Goal: Task Accomplishment & Management: Contribute content

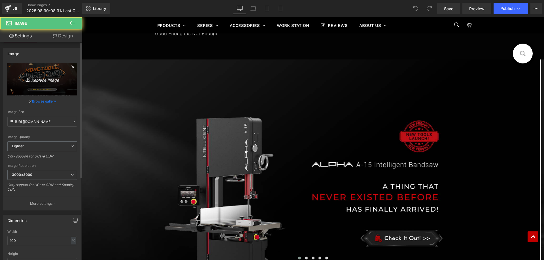
scroll to position [312, 0]
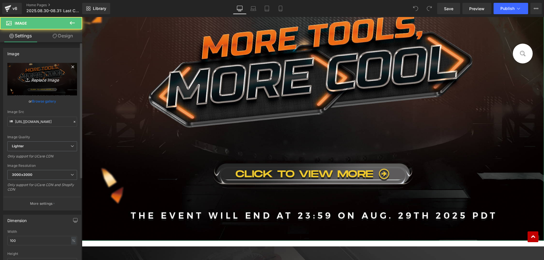
click at [47, 80] on icon "Replace Image" at bounding box center [42, 79] width 45 height 7
type input "C:\fakepath\8[U3FY~5WR@{C[UF0M{I6HO_tmb.jpg"
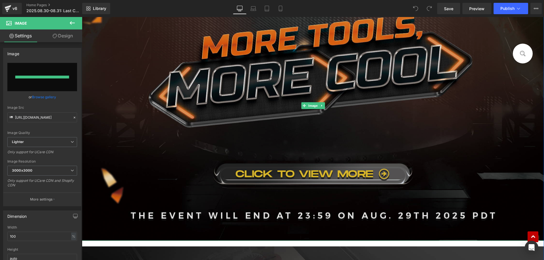
type input "[URL][DOMAIN_NAME][DATE]"
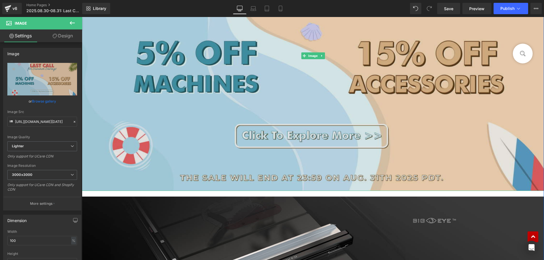
scroll to position [369, 0]
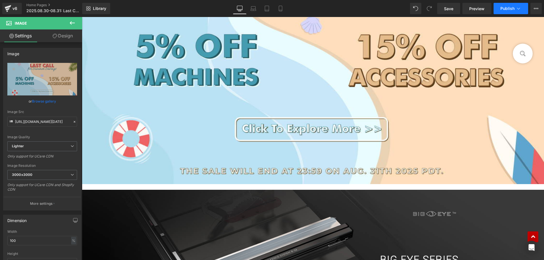
click at [502, 7] on span "Publish" at bounding box center [508, 8] width 14 height 5
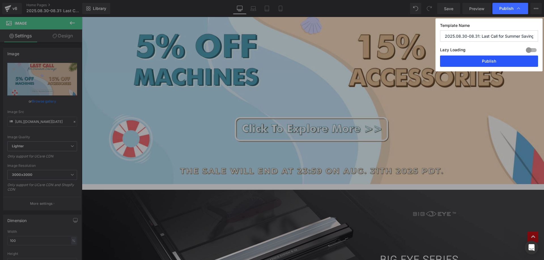
click at [478, 61] on button "Publish" at bounding box center [489, 61] width 98 height 11
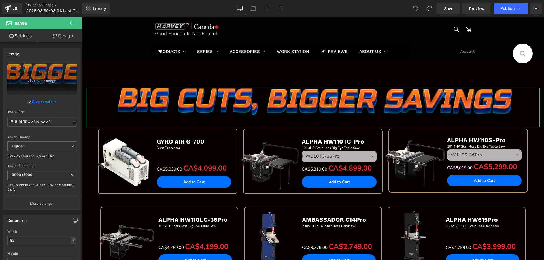
type input "C:\fakepath\edm-(5)_02.jpg"
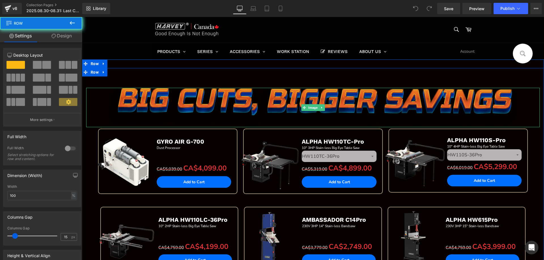
click at [179, 101] on img at bounding box center [313, 107] width 409 height 39
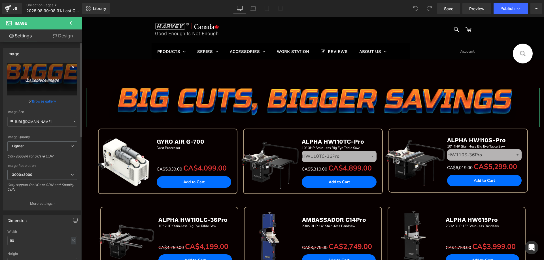
click at [40, 73] on link "Replace Image" at bounding box center [42, 79] width 70 height 33
type input "C:\fakepath\edm-(5)_02.jpg"
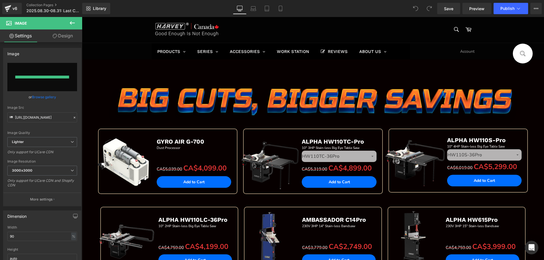
type input "[URL][DOMAIN_NAME]"
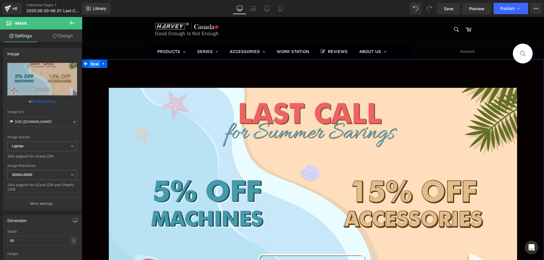
click at [94, 65] on span "Row" at bounding box center [94, 64] width 11 height 9
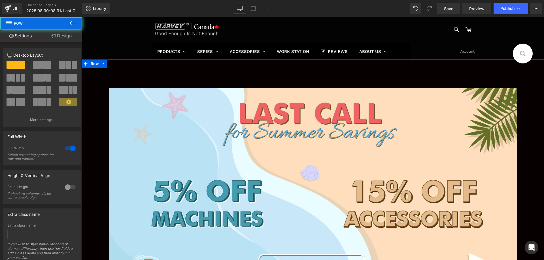
click at [67, 39] on link "Design" at bounding box center [61, 35] width 41 height 13
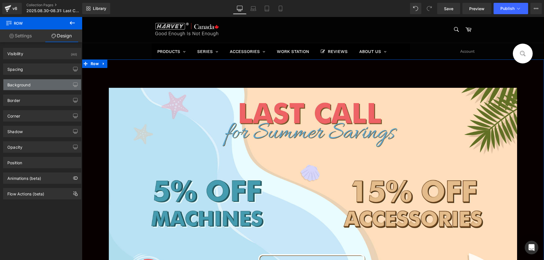
click at [32, 83] on div "Background" at bounding box center [42, 84] width 78 height 11
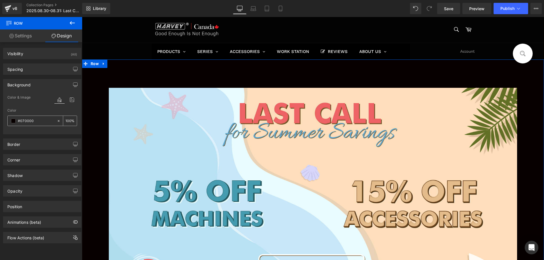
click at [35, 120] on input "#070000" at bounding box center [36, 121] width 36 height 6
paste input "ffdebb"
type input "ffdebb"
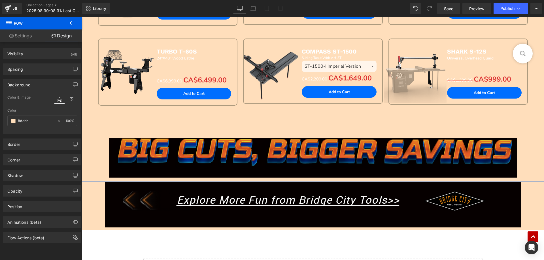
scroll to position [595, 0]
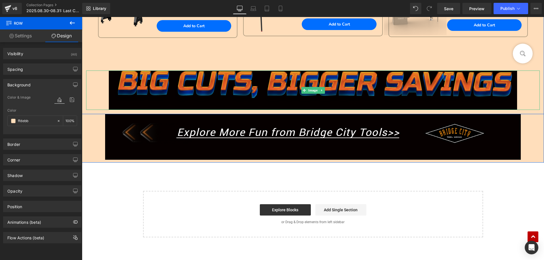
click at [146, 89] on img at bounding box center [313, 90] width 409 height 39
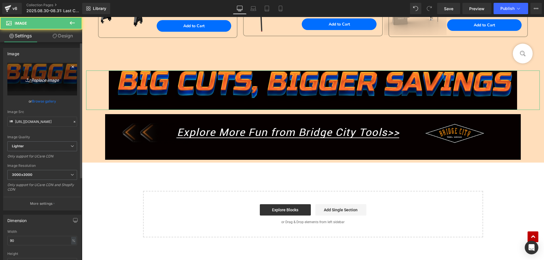
click at [37, 77] on icon "Replace Image" at bounding box center [42, 79] width 45 height 7
type input "C:\fakepath\CA_02.jpg"
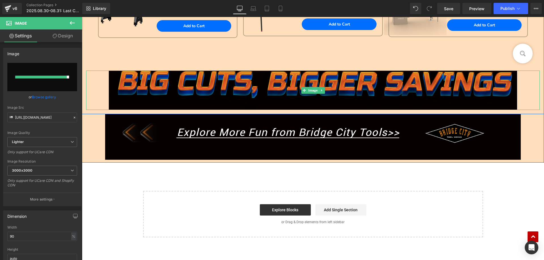
type input "https://ucarecdn.com/f3e081d7-b253-4de8-82d8-8183a1b0c863/-/format/auto/-/previ…"
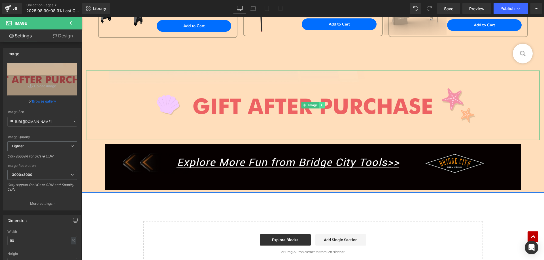
click at [321, 105] on icon at bounding box center [321, 105] width 3 height 3
click at [318, 105] on icon at bounding box center [319, 105] width 3 height 3
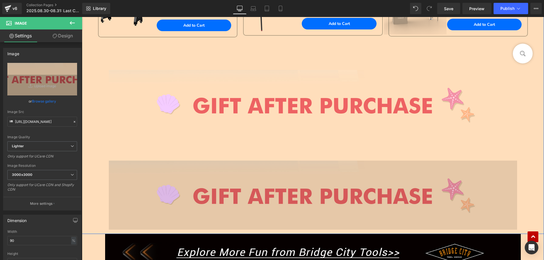
scroll to position [595, 0]
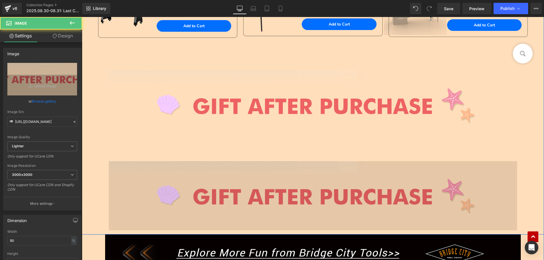
click at [218, 192] on img at bounding box center [313, 195] width 409 height 69
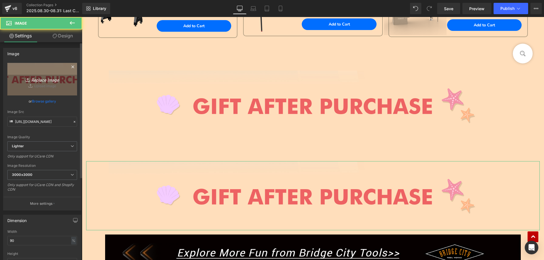
click at [53, 83] on link "Replace Image" at bounding box center [42, 79] width 70 height 33
type input "C:\fakepath\CA_03.png"
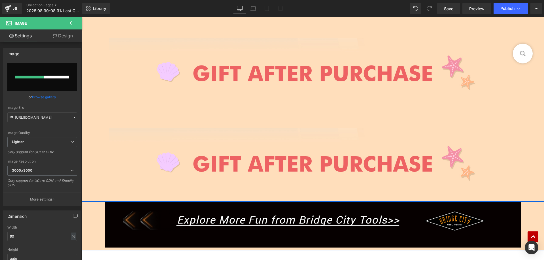
scroll to position [708, 0]
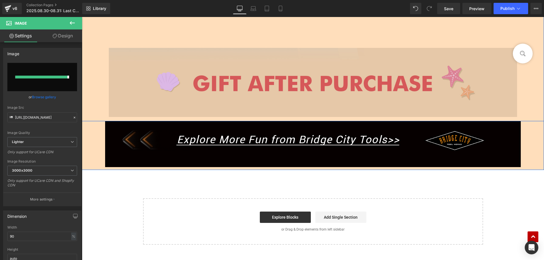
type input "https://ucarecdn.com/b390fd7a-97cd-40bf-bdbe-ed08220dc4e3/-/format/auto/-/previ…"
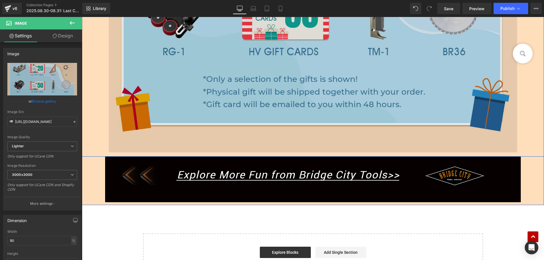
scroll to position [964, 0]
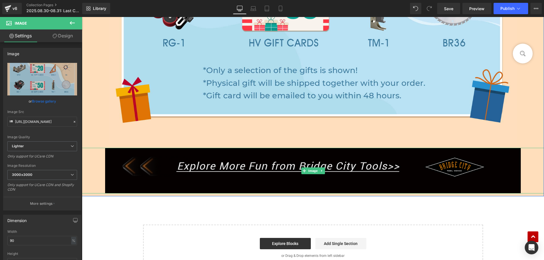
click at [194, 164] on img at bounding box center [313, 171] width 416 height 46
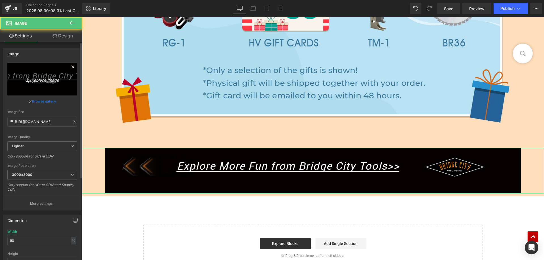
click at [43, 75] on link "Replace Image" at bounding box center [42, 79] width 70 height 33
type input "C:\fakepath\CA_04.png"
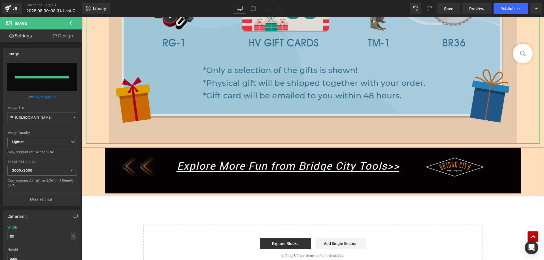
type input "https://ucarecdn.com/179bc6ff-4253-497c-9ffa-6f689ff595d8/-/format/auto/-/previ…"
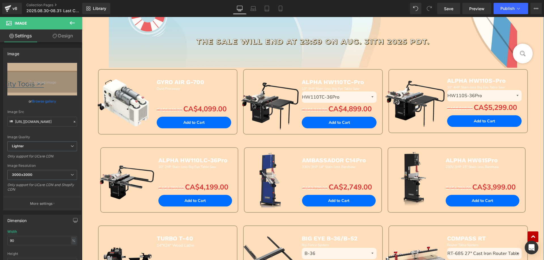
scroll to position [255, 0]
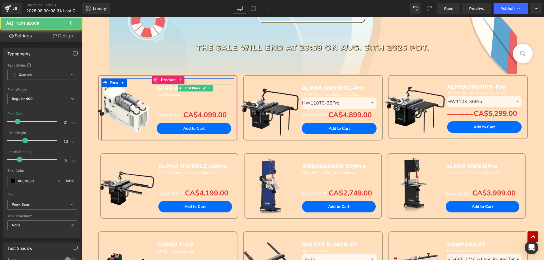
click at [166, 89] on span "GYRO AIR G-700" at bounding box center [181, 88] width 48 height 7
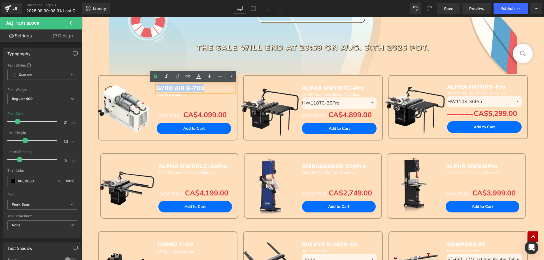
drag, startPoint x: 155, startPoint y: 88, endPoint x: 214, endPoint y: 88, distance: 58.4
click at [214, 88] on p "GYRO AIR G-700" at bounding box center [195, 88] width 77 height 8
click at [199, 77] on icon at bounding box center [198, 75] width 3 height 3
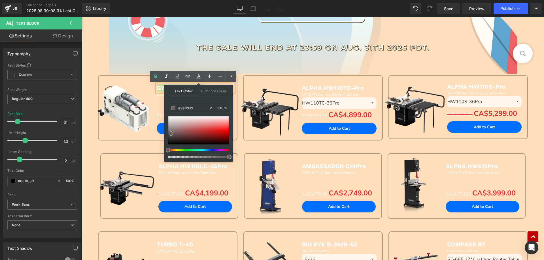
type input "#786d6d"
drag, startPoint x: 168, startPoint y: 117, endPoint x: 166, endPoint y: 151, distance: 34.1
click at [168, 151] on div at bounding box center [198, 137] width 61 height 42
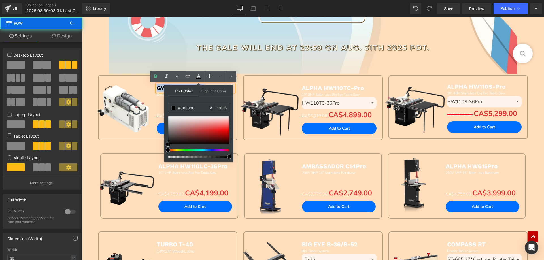
click at [97, 145] on div "Sale Off (P) Image GYRO AIR G-700 Text Block Dust Processor Text Block Separato…" at bounding box center [167, 114] width 145 height 78
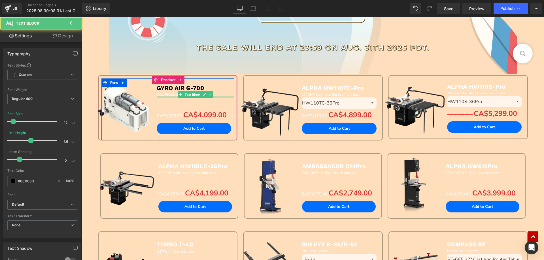
click at [166, 96] on div at bounding box center [195, 96] width 77 height 1
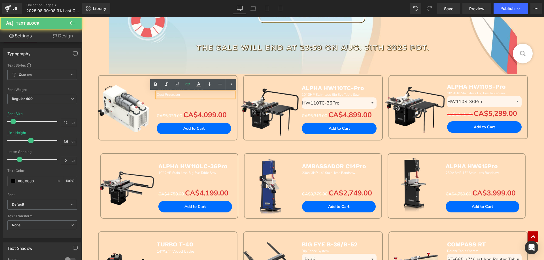
drag, startPoint x: 154, startPoint y: 94, endPoint x: 197, endPoint y: 94, distance: 42.3
click at [197, 94] on div "Dust Processor" at bounding box center [195, 94] width 77 height 5
drag, startPoint x: 179, startPoint y: 96, endPoint x: 155, endPoint y: 93, distance: 24.0
click at [157, 93] on p "Dust Processor" at bounding box center [195, 94] width 77 height 5
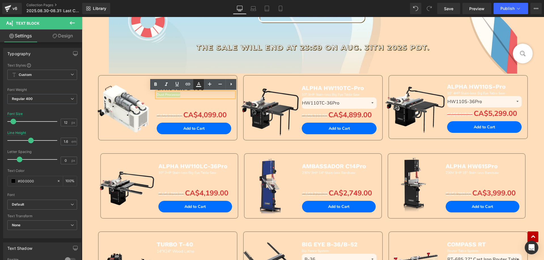
click at [200, 86] on icon at bounding box center [198, 84] width 7 height 7
type input "#ffffff"
type input "100"
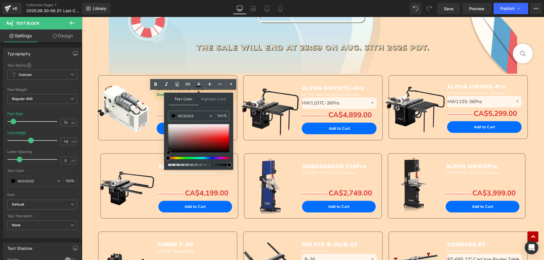
type input "#000000"
drag, startPoint x: 170, startPoint y: 140, endPoint x: 167, endPoint y: 160, distance: 19.5
click at [168, 160] on div at bounding box center [198, 145] width 61 height 42
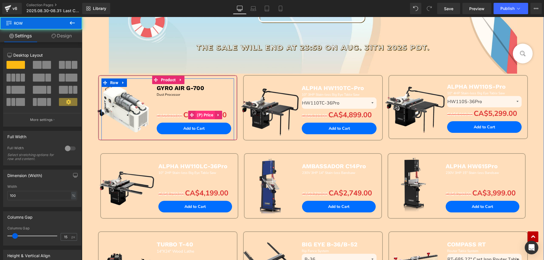
click at [201, 113] on span "(P) Price" at bounding box center [205, 115] width 19 height 9
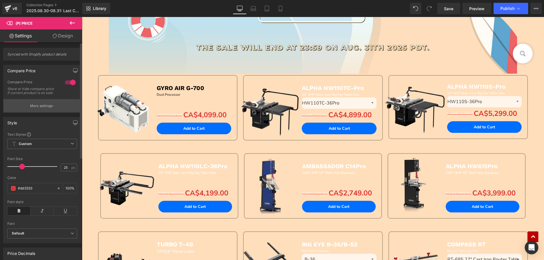
click at [30, 109] on p "More settings" at bounding box center [41, 106] width 23 height 5
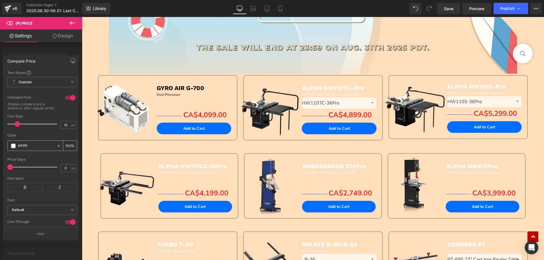
click at [12, 148] on span at bounding box center [13, 146] width 5 height 5
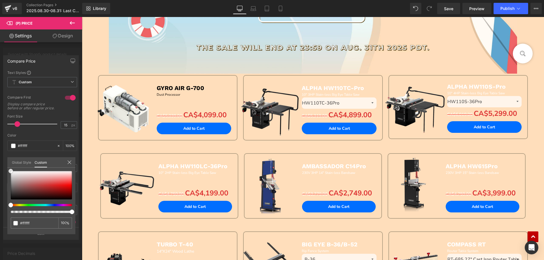
type input "#fcfcfc"
type input "#f7f7f7"
type input "#edecec"
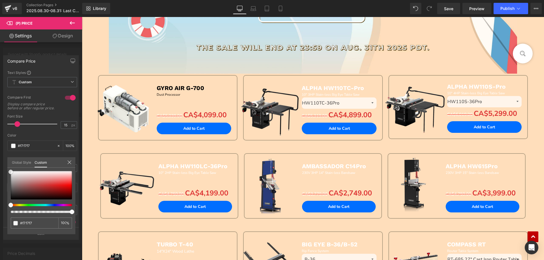
type input "#edecec"
type input "#b9b6b6"
type input "#887b7b"
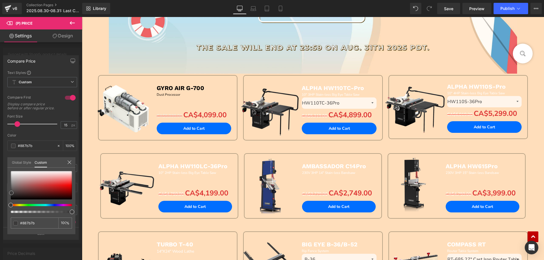
type input "#5f5858"
type input "#434040"
type input "#282828"
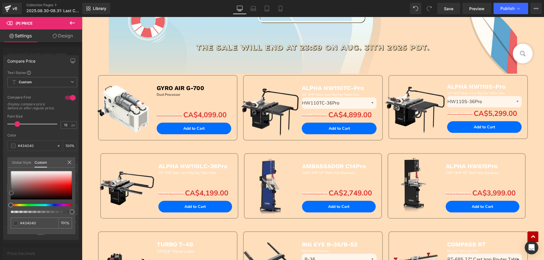
type input "#282828"
type input "#161616"
type input "#0c0c0c"
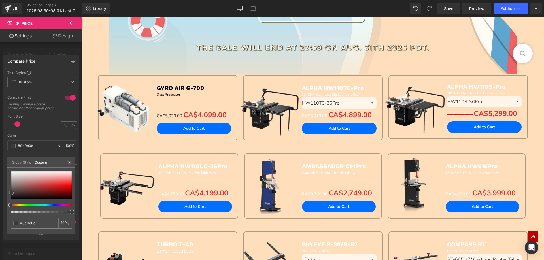
type input "#000000"
drag, startPoint x: 10, startPoint y: 172, endPoint x: 9, endPoint y: 208, distance: 35.7
click at [8, 209] on div "#000000 100 %" at bounding box center [41, 202] width 68 height 63
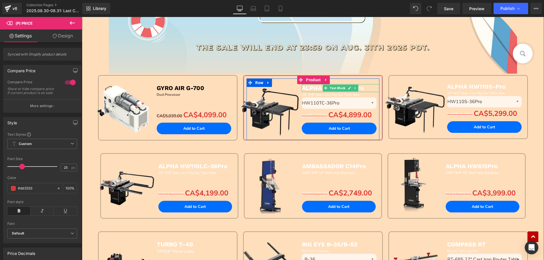
click at [305, 87] on b "ALPHA HW110TC-Pro" at bounding box center [333, 88] width 62 height 7
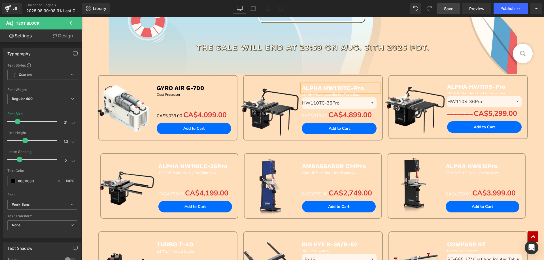
drag, startPoint x: 448, startPoint y: 9, endPoint x: 286, endPoint y: 61, distance: 170.4
click at [448, 9] on span "Save" at bounding box center [448, 9] width 9 height 6
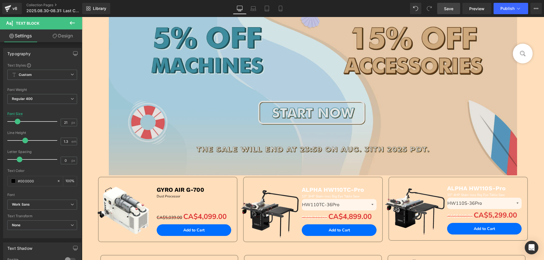
scroll to position [227, 0]
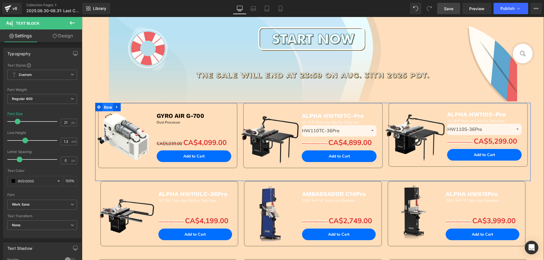
click at [104, 106] on span "Row" at bounding box center [108, 107] width 11 height 9
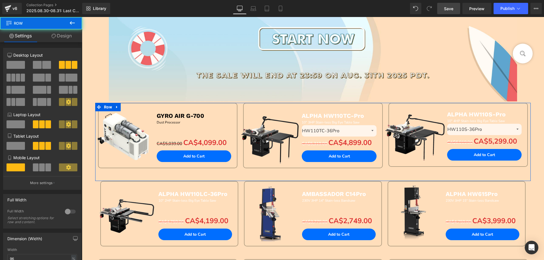
click at [64, 39] on link "Design" at bounding box center [61, 35] width 41 height 13
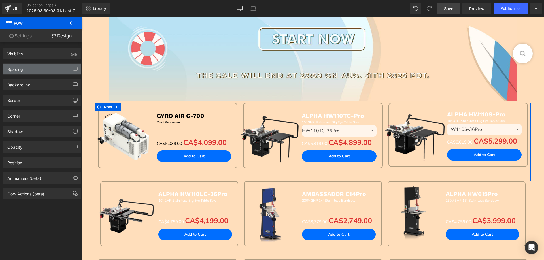
click at [30, 70] on div "Spacing" at bounding box center [42, 69] width 78 height 11
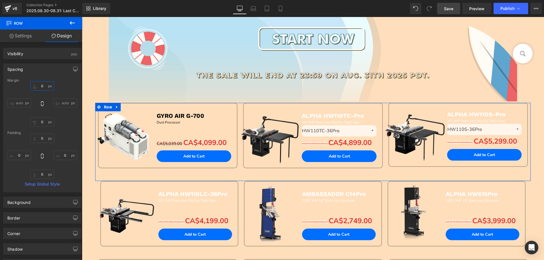
click at [43, 88] on input "0" at bounding box center [42, 85] width 24 height 9
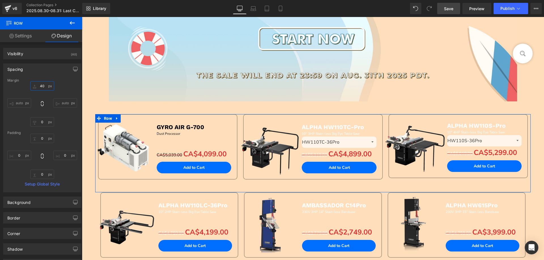
type input "4"
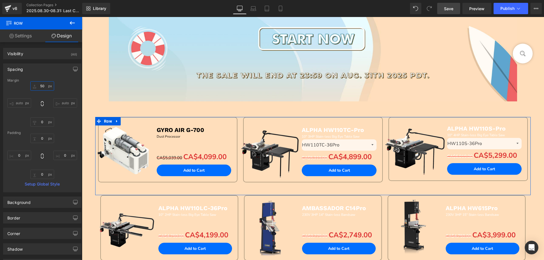
type input "5"
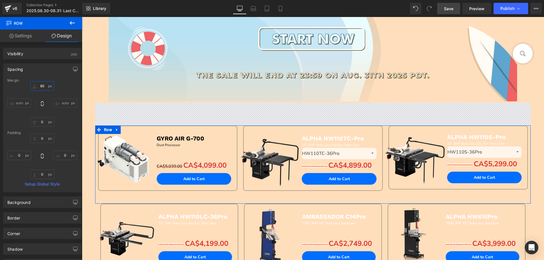
drag, startPoint x: 47, startPoint y: 87, endPoint x: 35, endPoint y: 87, distance: 11.3
click at [35, 87] on input "80" at bounding box center [42, 85] width 24 height 9
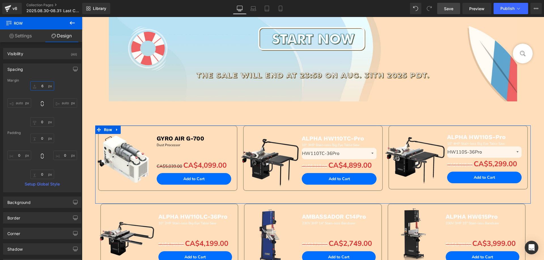
type input "60"
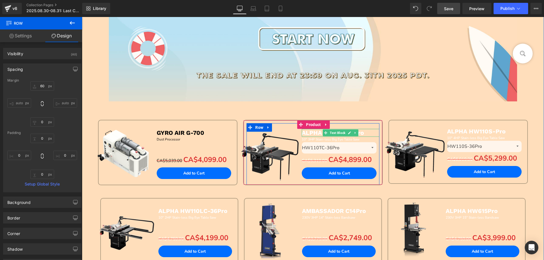
click at [307, 135] on b "ALPHA HW110TC-Pro" at bounding box center [333, 132] width 62 height 7
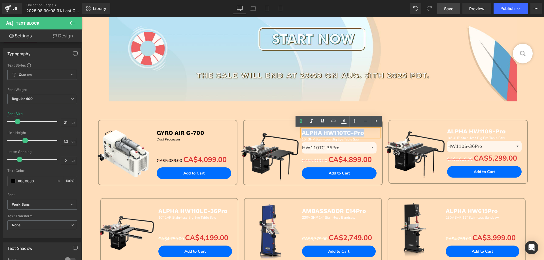
drag, startPoint x: 301, startPoint y: 133, endPoint x: 362, endPoint y: 133, distance: 61.5
click at [362, 133] on p "ALPHA HW110TC-Pro" at bounding box center [340, 133] width 77 height 8
click at [345, 121] on icon at bounding box center [344, 120] width 3 height 3
type input "#ffffff"
type input "100"
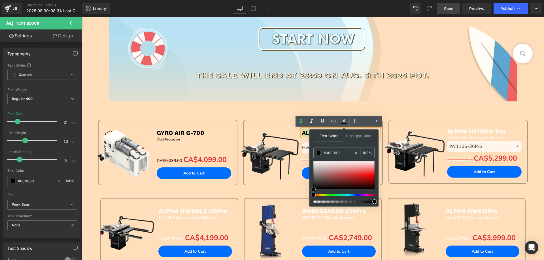
drag, startPoint x: 313, startPoint y: 160, endPoint x: 310, endPoint y: 193, distance: 33.9
click at [310, 193] on div "Text Color Highlight Color rgba(0, 0, 0, 1) #000000 100 % none 0 %" at bounding box center [344, 168] width 69 height 77
drag, startPoint x: 239, startPoint y: 109, endPoint x: 253, endPoint y: 112, distance: 13.9
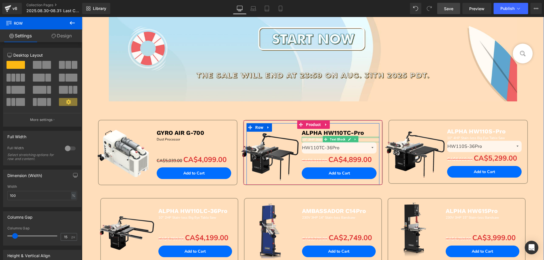
click at [308, 138] on div at bounding box center [340, 137] width 77 height 1
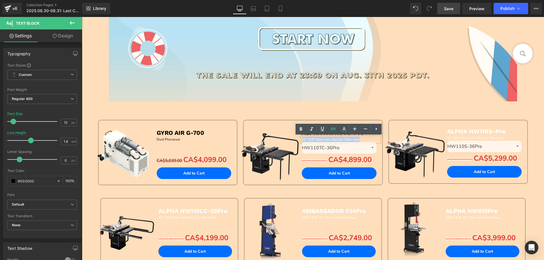
drag, startPoint x: 301, startPoint y: 139, endPoint x: 368, endPoint y: 139, distance: 67.5
click at [368, 139] on div "10" 3HP Stain-less Big Eye Table Saw" at bounding box center [340, 139] width 77 height 5
click at [344, 130] on icon at bounding box center [344, 129] width 7 height 7
type input "#ffffff"
type input "100"
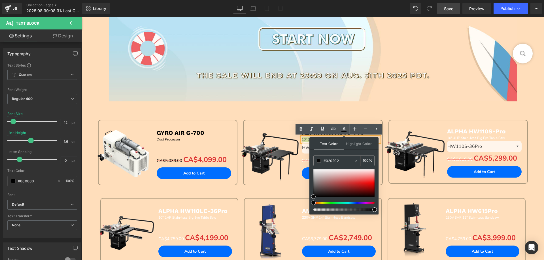
type input "#000000"
drag, startPoint x: 314, startPoint y: 170, endPoint x: 312, endPoint y: 201, distance: 30.9
click at [314, 201] on div at bounding box center [344, 190] width 61 height 42
click at [272, 188] on div "Sale Off (P) Image ALPHA HW110TC-Pro Text Block 10" 3HP Stain-less Big Eye Tabl…" at bounding box center [312, 159] width 145 height 78
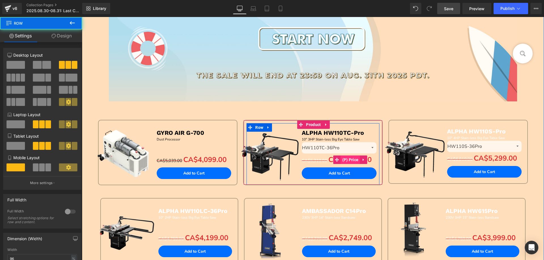
click at [347, 159] on span "(P) Price" at bounding box center [350, 160] width 19 height 9
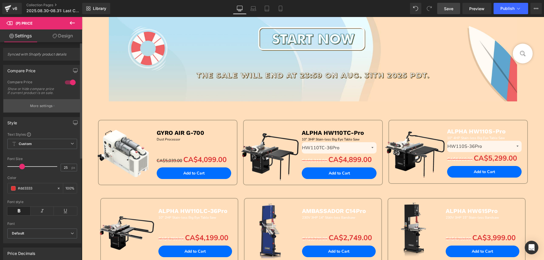
click at [30, 109] on p "More settings" at bounding box center [41, 106] width 23 height 5
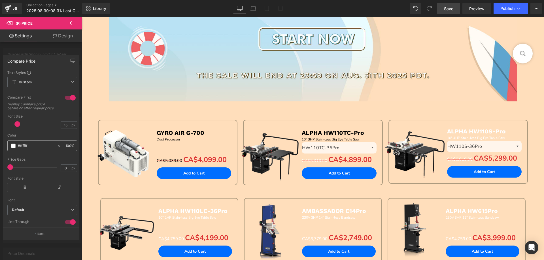
click at [14, 148] on span at bounding box center [13, 146] width 5 height 5
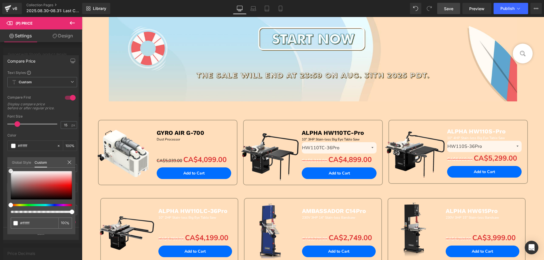
type input "#fcfcfc"
type input "#cccbcb"
type input "#857e7e"
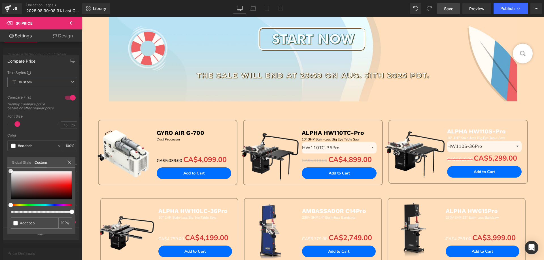
type input "#857e7e"
type input "#575555"
type input "#353535"
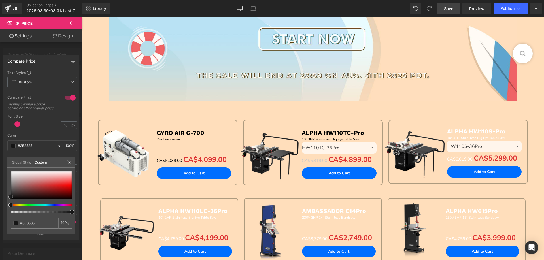
type input "#191919"
type input "#0a0a0a"
type input "#000000"
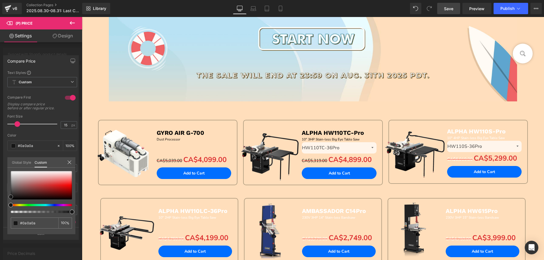
type input "#000000"
drag, startPoint x: 10, startPoint y: 171, endPoint x: 13, endPoint y: 206, distance: 35.6
click at [9, 209] on div "#000000 100 %" at bounding box center [41, 202] width 68 height 63
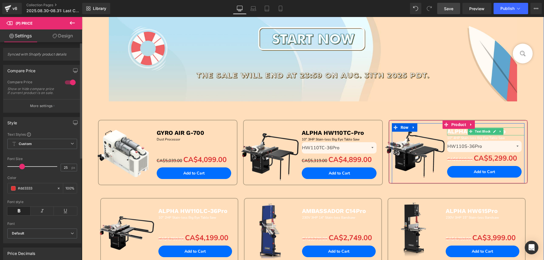
click at [450, 132] on b "ALPHA HW110S-Pro" at bounding box center [476, 131] width 59 height 7
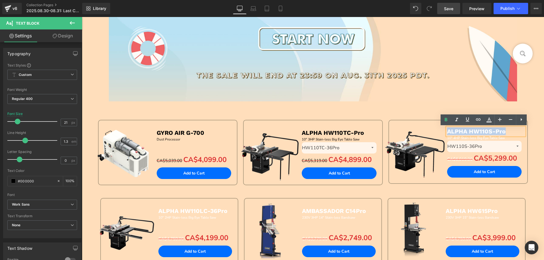
drag, startPoint x: 446, startPoint y: 132, endPoint x: 512, endPoint y: 132, distance: 66.4
click at [512, 132] on p "ALPHA HW110S-Pro" at bounding box center [485, 132] width 77 height 8
click at [492, 121] on icon at bounding box center [489, 120] width 7 height 7
type input "#ffffff"
type input "100"
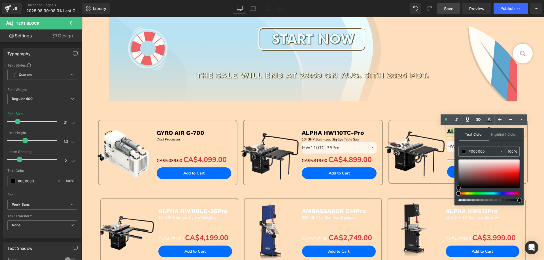
drag, startPoint x: 459, startPoint y: 159, endPoint x: 372, endPoint y: 175, distance: 88.9
click at [459, 193] on div at bounding box center [489, 181] width 61 height 42
click at [411, 191] on div "Sale Off (P) Image ALPHA HW110S-Pro Text Block 10" 4HP Stain-less Big Eye Table…" at bounding box center [458, 158] width 145 height 77
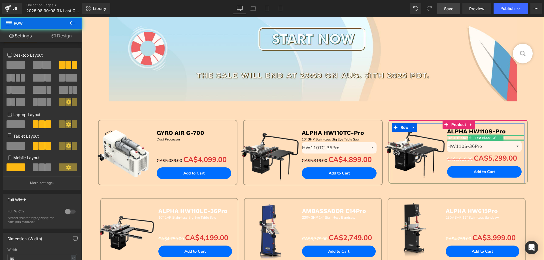
click at [451, 140] on div at bounding box center [485, 140] width 77 height 1
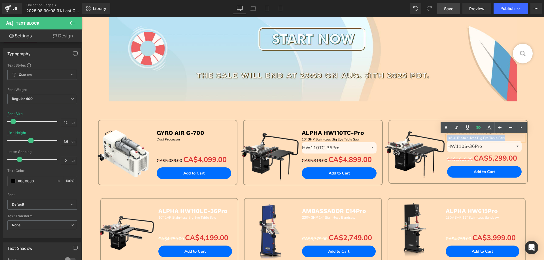
drag, startPoint x: 446, startPoint y: 137, endPoint x: 512, endPoint y: 137, distance: 66.6
click at [512, 137] on div "10" 4HP Stain-less Big Eye Table Saw" at bounding box center [485, 138] width 77 height 5
click at [489, 127] on icon at bounding box center [489, 127] width 7 height 7
type input "#ffffff"
type input "100"
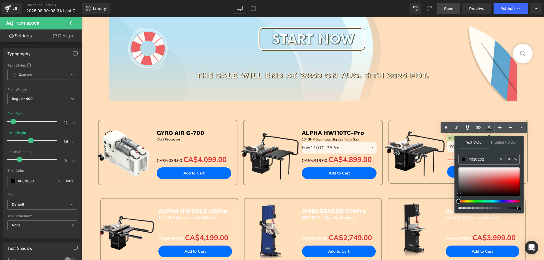
type input "#000000"
drag, startPoint x: 459, startPoint y: 166, endPoint x: 367, endPoint y: 185, distance: 94.3
click at [456, 203] on div "Text Color Highlight Color rgba(0, 0, 0, 1) #000000 100 % none 0 %" at bounding box center [489, 174] width 69 height 77
click at [417, 193] on div "Sale Off (P) Image ALPHA HW110S-Pro Text Block 10" 4HP Stain-less Big Eye Table…" at bounding box center [458, 158] width 145 height 77
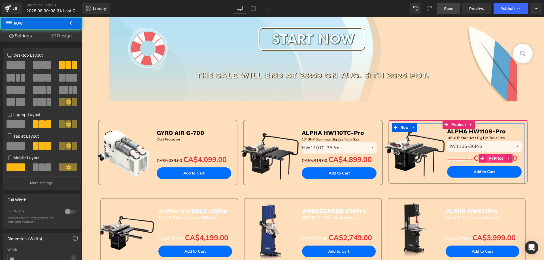
click at [494, 158] on span "(P) Price" at bounding box center [495, 158] width 19 height 9
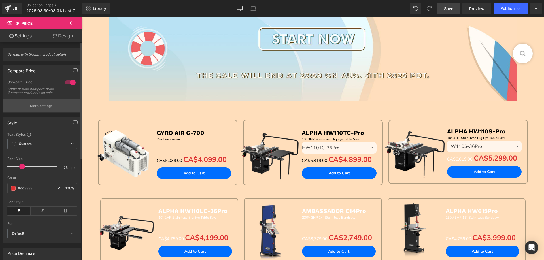
click at [32, 107] on button "More settings" at bounding box center [42, 105] width 78 height 13
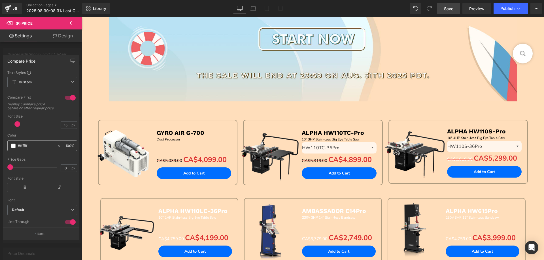
click at [12, 148] on span at bounding box center [13, 146] width 5 height 5
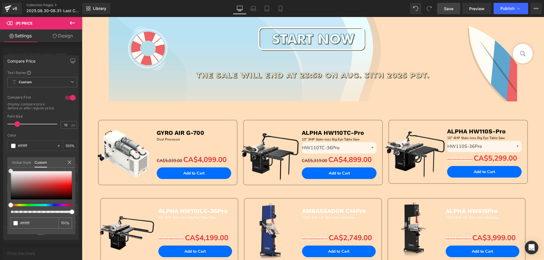
type input "#ededed"
type input "#c4c4c4"
type input "#a4a2a2"
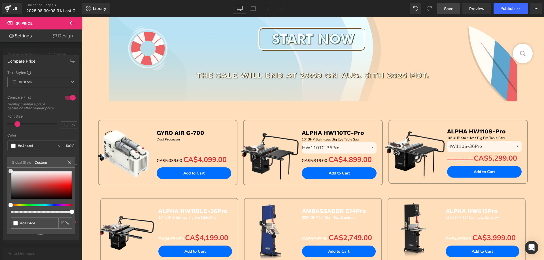
type input "#a4a2a2"
type input "#7f7f7f"
type input "#595959"
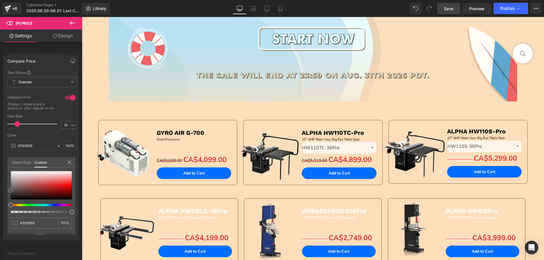
type input "#333333"
type input "#0a0a0a"
type input "#000000"
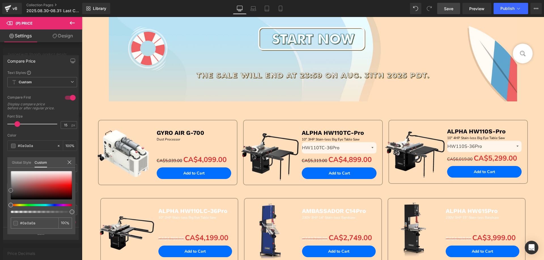
type input "#000000"
drag, startPoint x: 11, startPoint y: 171, endPoint x: 81, endPoint y: 171, distance: 69.2
click at [10, 216] on div "#000000 100 %" at bounding box center [41, 202] width 68 height 63
click at [256, 12] on link "Laptop" at bounding box center [254, 8] width 14 height 11
type input "24"
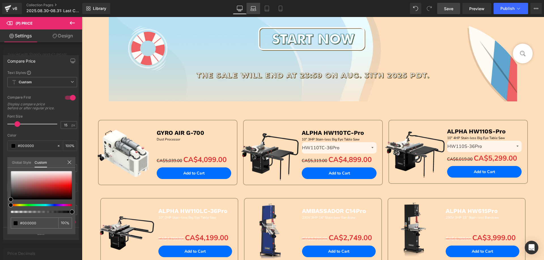
type input "100"
type input "16"
type input "100"
type input "#ff0a0a"
type input "100"
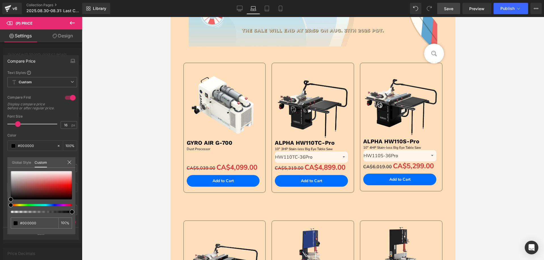
scroll to position [124, 0]
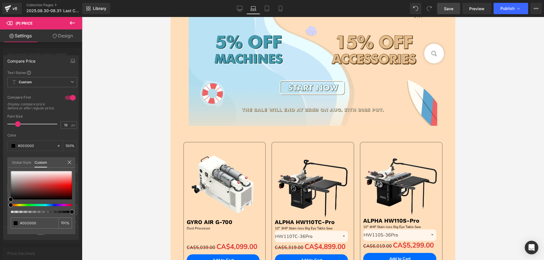
click at [266, 15] on div "Library Laptop Desktop Laptop Tablet Mobile Save Preview Publish Scheduled View…" at bounding box center [313, 8] width 462 height 17
click at [268, 11] on icon at bounding box center [267, 8] width 4 height 5
type input "19"
type input "100"
type input "11"
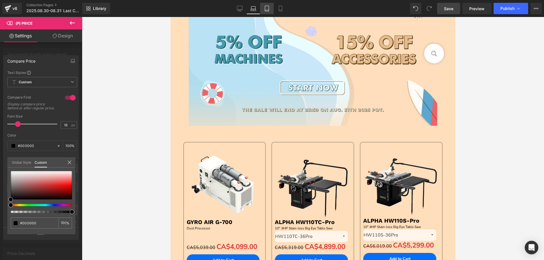
type input "100"
type input "#ff0505"
type input "100"
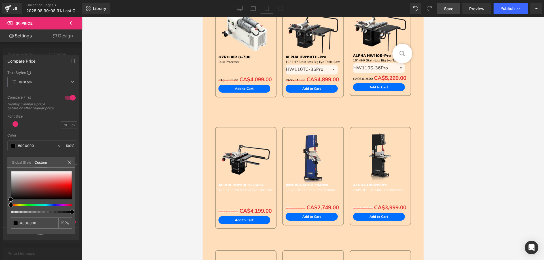
scroll to position [116, 0]
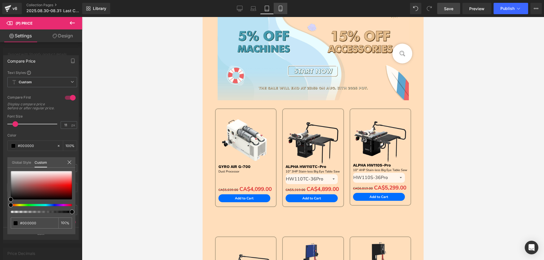
click at [286, 6] on link "Mobile" at bounding box center [281, 8] width 14 height 11
type input "100"
type input "13"
type input "100"
type input "#fc0202"
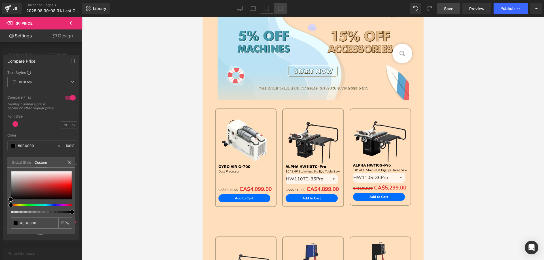
type input "100"
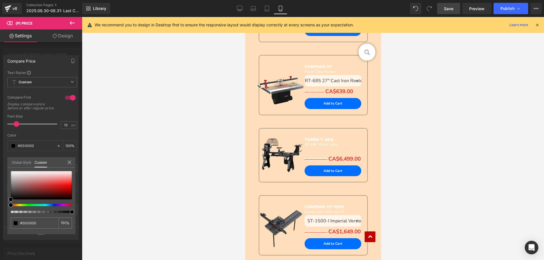
scroll to position [794, 0]
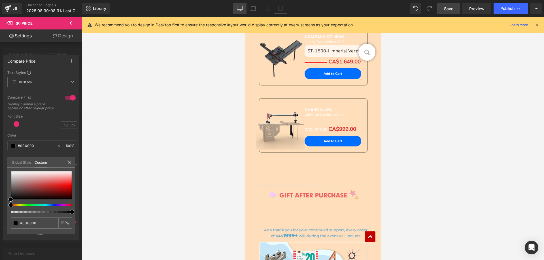
click at [240, 7] on icon at bounding box center [240, 9] width 6 height 6
type input "25"
type input "100"
type input "15"
type input "100"
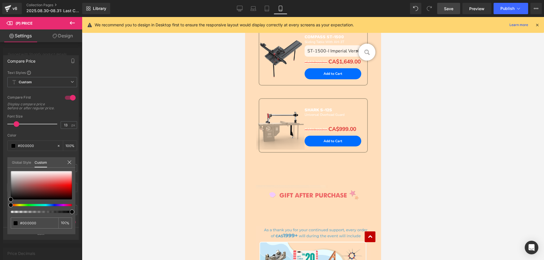
type input "#f70c0c"
type input "100"
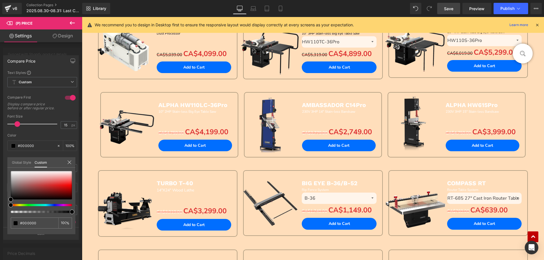
scroll to position [338, 0]
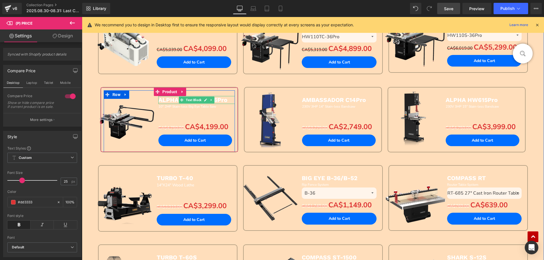
click at [160, 102] on span "ALPHA HW110LC-36Pro" at bounding box center [193, 99] width 69 height 7
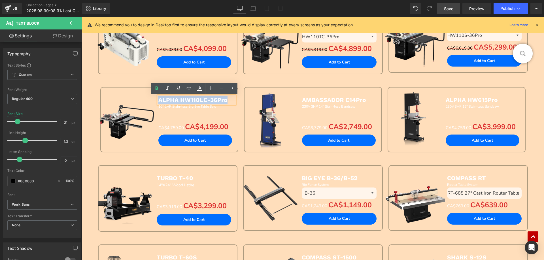
drag, startPoint x: 157, startPoint y: 100, endPoint x: 227, endPoint y: 99, distance: 70.0
click at [227, 99] on p "ALPHA HW110LC-36Pro" at bounding box center [197, 100] width 77 height 8
click at [198, 87] on icon at bounding box center [200, 88] width 7 height 7
type input "#ffffff"
type input "100"
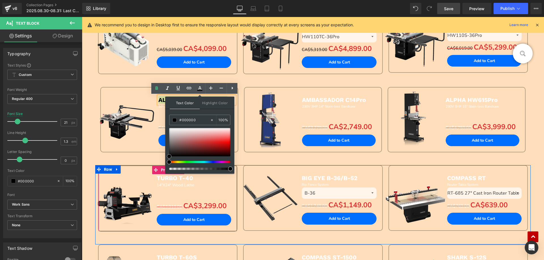
drag, startPoint x: 251, startPoint y: 146, endPoint x: 161, endPoint y: 166, distance: 91.9
drag, startPoint x: 129, startPoint y: 155, endPoint x: 167, endPoint y: 124, distance: 49.1
click at [129, 155] on div "Sale Off (P) Image ALPHA HW110LC-36Pro Text Block 10" 2HP Stain-less Big Eye Ta…" at bounding box center [170, 126] width 144 height 78
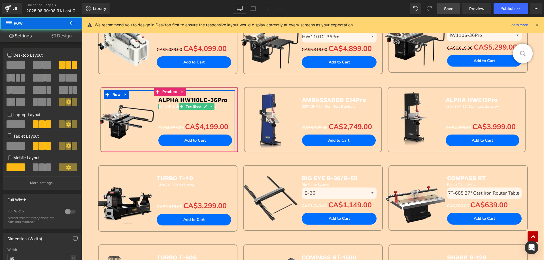
click at [168, 107] on span "10" 2HP Stain-less Big Eye Table Saw" at bounding box center [188, 106] width 58 height 5
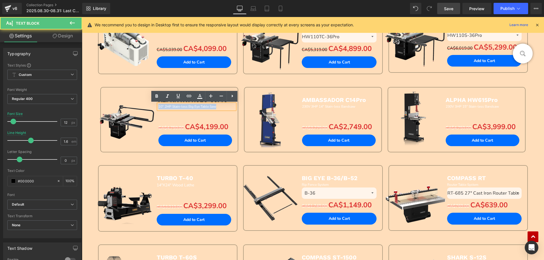
drag, startPoint x: 157, startPoint y: 105, endPoint x: 231, endPoint y: 105, distance: 73.7
click at [231, 105] on p "10" 2HP Stain-less Big Eye Table Saw" at bounding box center [197, 106] width 77 height 5
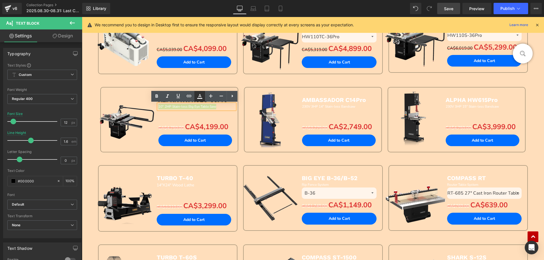
click at [199, 97] on icon at bounding box center [199, 95] width 3 height 3
type input "#ffffff"
type input "100"
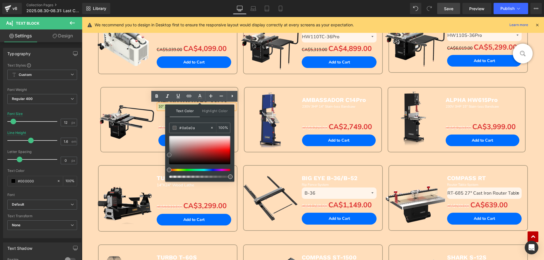
type input "#000000"
drag, startPoint x: 168, startPoint y: 137, endPoint x: 77, endPoint y: 151, distance: 92.7
click at [172, 174] on div at bounding box center [199, 157] width 61 height 42
drag, startPoint x: 255, startPoint y: 181, endPoint x: 136, endPoint y: 159, distance: 121.1
drag, startPoint x: 127, startPoint y: 155, endPoint x: 166, endPoint y: 142, distance: 41.4
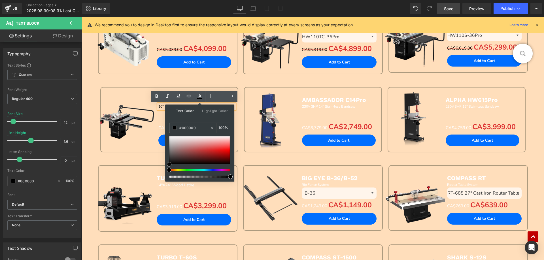
click at [127, 154] on div "Sale Off (P) Image ALPHA HW110LC-36Pro Text Block 10" 2HP Stain-less Big Eye Ta…" at bounding box center [170, 126] width 144 height 78
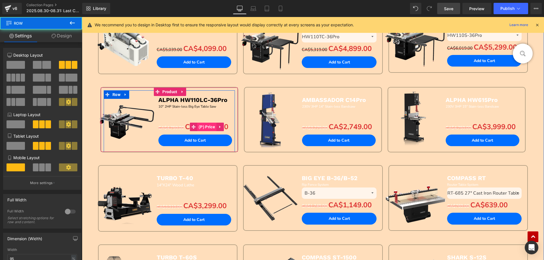
click at [202, 126] on span "(P) Price" at bounding box center [206, 127] width 19 height 9
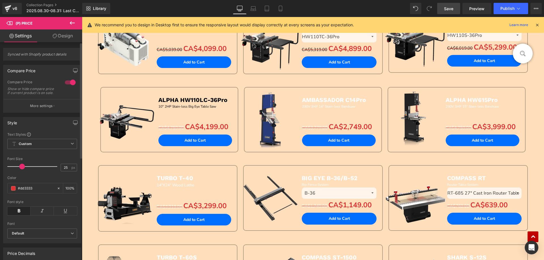
click at [39, 107] on button "More settings" at bounding box center [42, 105] width 78 height 13
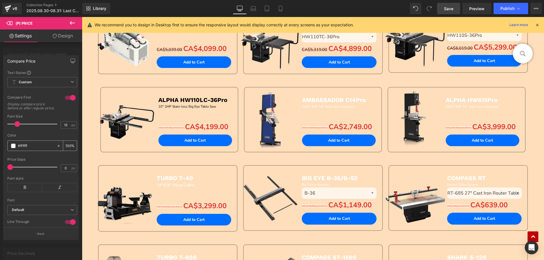
click at [13, 148] on span at bounding box center [13, 146] width 5 height 5
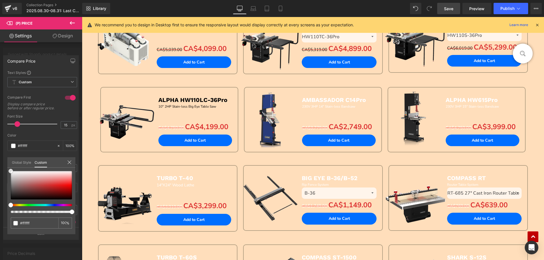
type input "#f9f9f9"
type input "#dfdcdc"
type input "#b4abab"
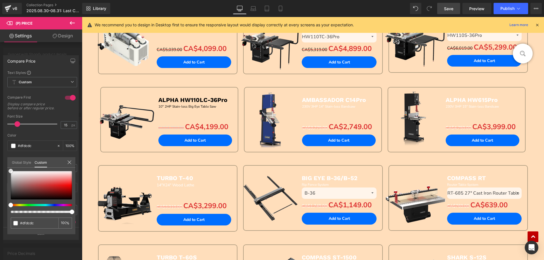
type input "#b4abab"
type input "#897a7a"
type input "#6e6262"
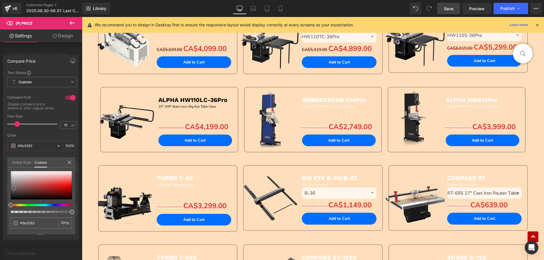
type input "#5f5858"
type input "#484545"
type input "#303030"
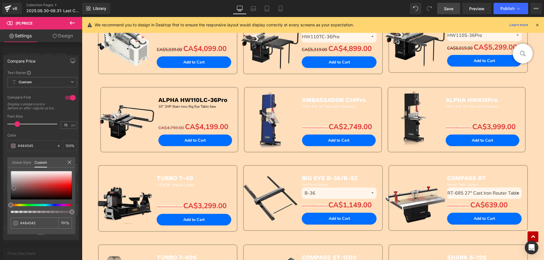
type input "#303030"
type input "#1e1e1e"
type input "#0a0a0a"
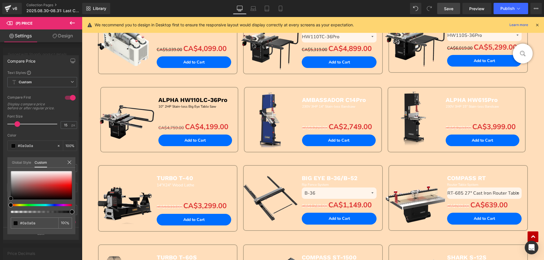
type input "#000000"
drag, startPoint x: 10, startPoint y: 172, endPoint x: 10, endPoint y: 207, distance: 34.9
click at [11, 207] on div at bounding box center [41, 192] width 61 height 42
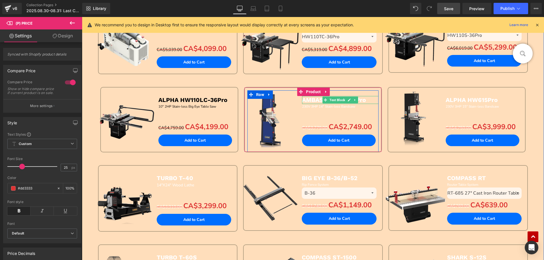
click at [305, 100] on b "AMBASSADOR C14Pro" at bounding box center [334, 99] width 64 height 7
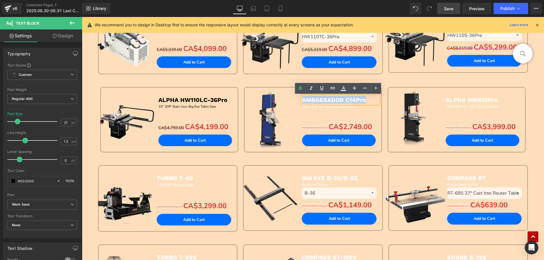
drag, startPoint x: 301, startPoint y: 100, endPoint x: 372, endPoint y: 100, distance: 70.6
click at [372, 100] on p "AMBASSADOR C14Pro" at bounding box center [340, 100] width 77 height 8
drag, startPoint x: 343, startPoint y: 88, endPoint x: 344, endPoint y: 93, distance: 5.6
click at [343, 88] on icon at bounding box center [343, 88] width 7 height 7
type input "#ffffff"
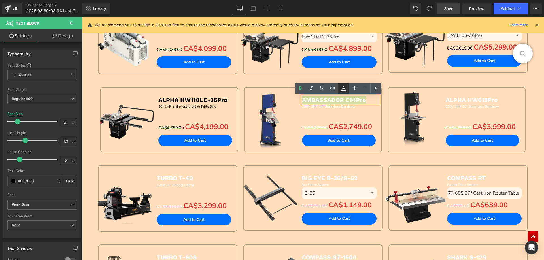
type input "100"
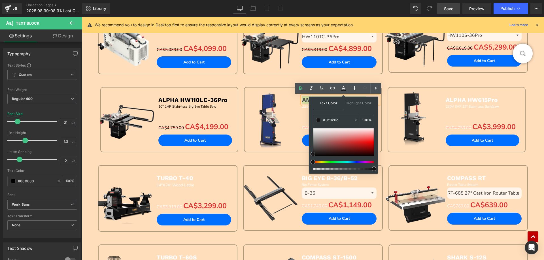
type input "#000000"
drag, startPoint x: 312, startPoint y: 128, endPoint x: 311, endPoint y: 172, distance: 43.1
click at [311, 172] on div "Text Color Highlight Color rgba(0, 0, 0, 1) #000000 100 % none 0 %" at bounding box center [343, 135] width 69 height 77
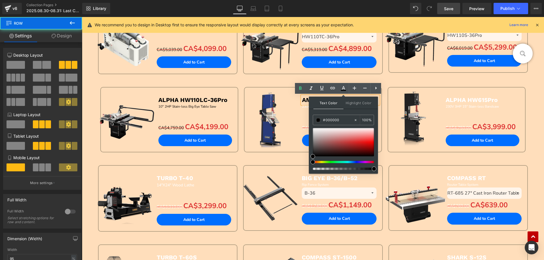
drag, startPoint x: 268, startPoint y: 158, endPoint x: 273, endPoint y: 150, distance: 9.4
click at [268, 158] on div "Sale Off (P) Image AMBASSADOR C14Pro Text Block 230V 3HP 14" Stain-less Bandsaw…" at bounding box center [313, 126] width 144 height 78
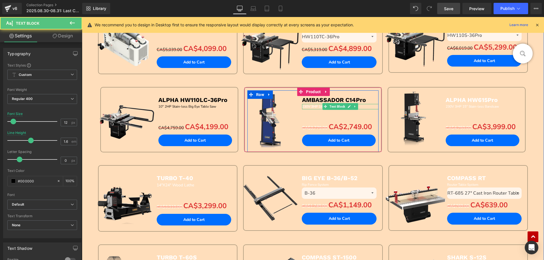
click at [305, 106] on span "230V 3HP 14" Stain-less Bandsaw" at bounding box center [328, 106] width 53 height 5
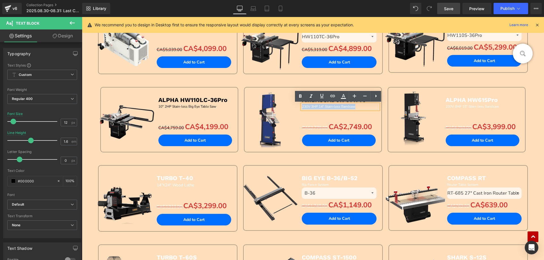
drag, startPoint x: 300, startPoint y: 106, endPoint x: 352, endPoint y: 104, distance: 51.9
click at [360, 105] on p "230V 3HP 14" Stain-less Bandsaw" at bounding box center [340, 106] width 77 height 5
click at [344, 96] on icon at bounding box center [343, 96] width 7 height 7
type input "#ffffff"
type input "100"
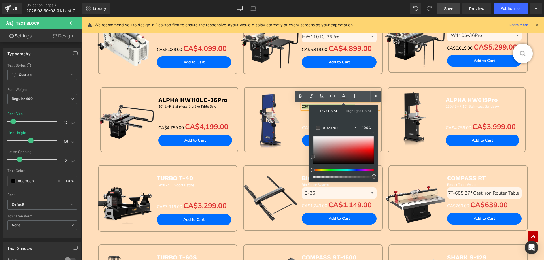
type input "#000000"
drag, startPoint x: 313, startPoint y: 136, endPoint x: 316, endPoint y: 176, distance: 39.3
click at [316, 176] on div at bounding box center [343, 157] width 61 height 42
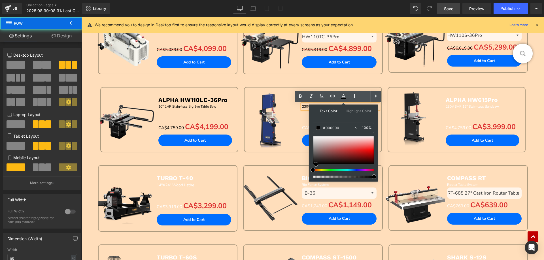
drag, startPoint x: 283, startPoint y: 157, endPoint x: 286, endPoint y: 155, distance: 3.6
click at [284, 156] on div "Sale Off (P) Image AMBASSADOR C14Pro Text Block 230V 3HP 14" Stain-less Bandsaw…" at bounding box center [313, 126] width 144 height 78
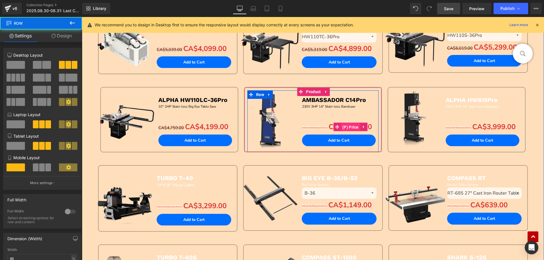
click at [344, 127] on span "(P) Price" at bounding box center [350, 127] width 19 height 9
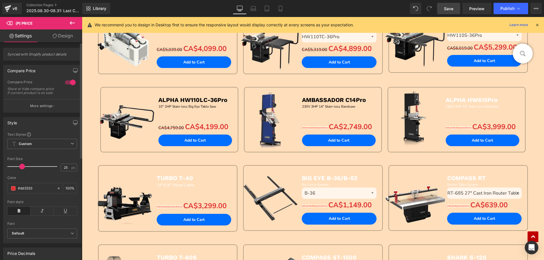
click at [50, 109] on p "More settings" at bounding box center [41, 106] width 23 height 5
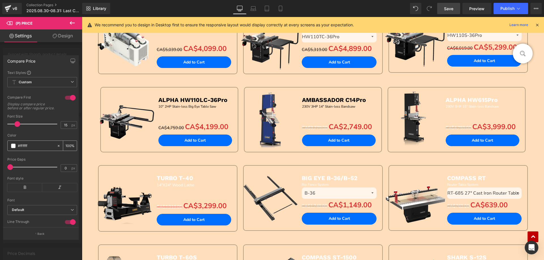
click at [13, 148] on span at bounding box center [13, 146] width 5 height 5
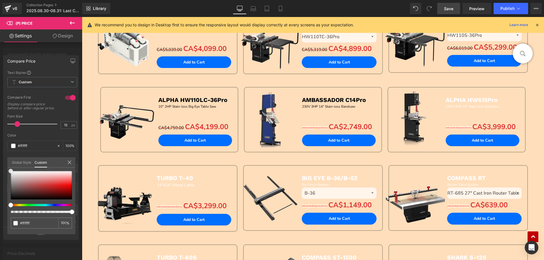
type input "#f9f9f9"
type input "#dbdada"
type input "#b3acac"
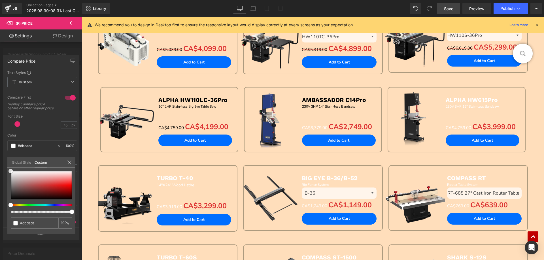
type input "#b3acac"
type input "#938585"
type input "#766969"
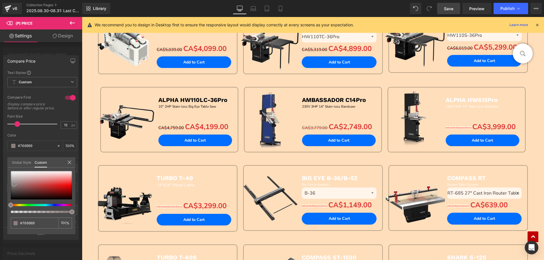
type input "#615656"
type input "#423c3c"
type input "#322e2e"
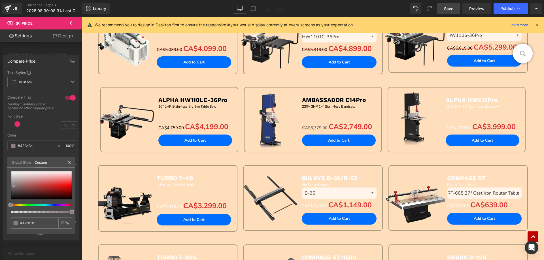
type input "#322e2e"
type input "#1f1d1d"
type input "#050505"
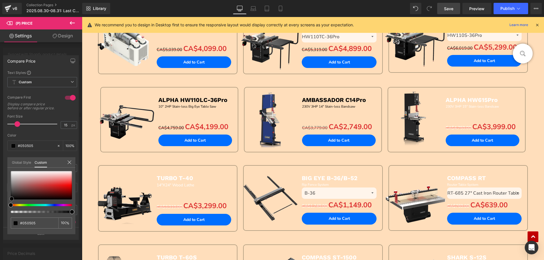
type input "#000000"
drag, startPoint x: 15, startPoint y: 180, endPoint x: 59, endPoint y: 198, distance: 48.1
click at [11, 209] on div at bounding box center [41, 192] width 61 height 42
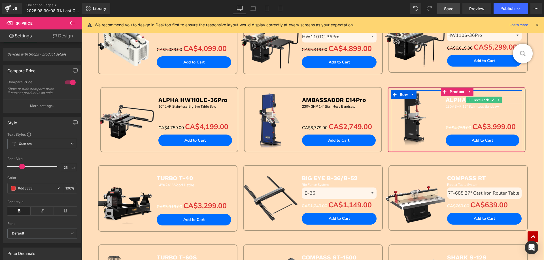
click at [448, 100] on b "ALPHA HW615Pro" at bounding box center [472, 99] width 52 height 7
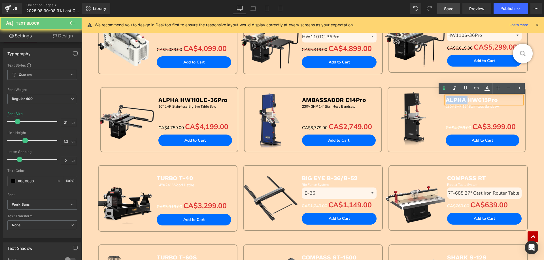
click at [446, 100] on b "ALPHA HW615Pro" at bounding box center [472, 99] width 52 height 7
drag, startPoint x: 445, startPoint y: 100, endPoint x: 491, endPoint y: 99, distance: 45.7
click at [509, 103] on p "ALPHA HW615Pro" at bounding box center [484, 100] width 77 height 8
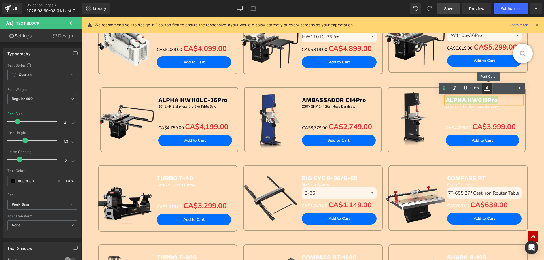
click at [485, 89] on icon at bounding box center [487, 88] width 7 height 7
type input "#ffffff"
type input "100"
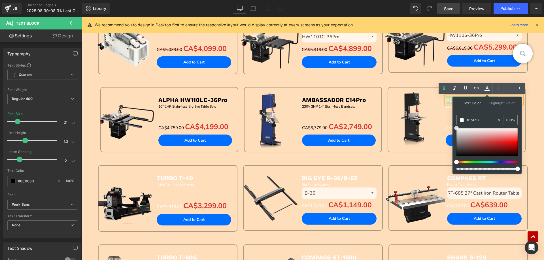
type input "#000000"
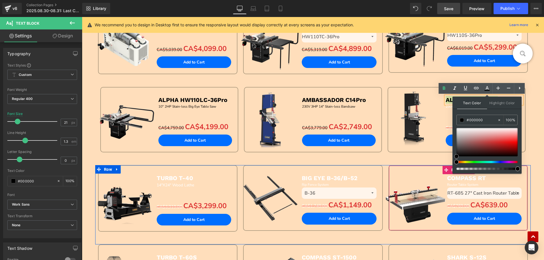
drag, startPoint x: 539, startPoint y: 145, endPoint x: 419, endPoint y: 166, distance: 122.3
click at [411, 160] on div "Sale Off (P) Image ALPHA HW615Pro Text Block 230V 3HP 15" Stain-less Bandsaw Te…" at bounding box center [457, 126] width 144 height 78
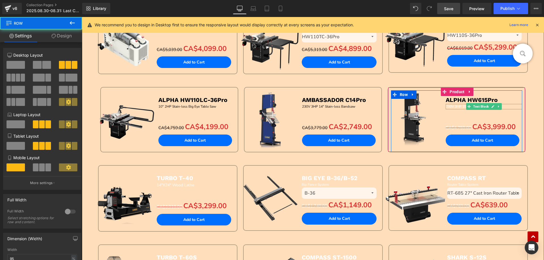
click at [449, 105] on div "230V 3HP 15" Stain-less Bandsaw Text Block" at bounding box center [484, 106] width 77 height 5
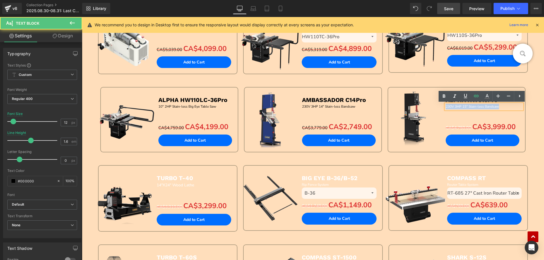
drag, startPoint x: 444, startPoint y: 105, endPoint x: 505, endPoint y: 105, distance: 61.0
click at [505, 105] on p "230V 3HP 15" Stain-less Bandsaw" at bounding box center [484, 106] width 77 height 5
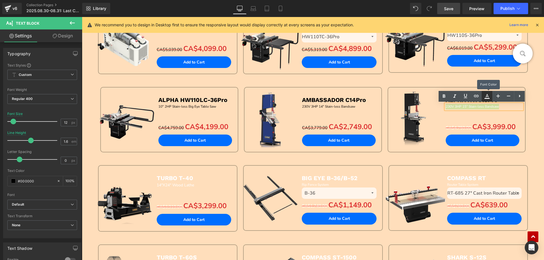
click at [485, 97] on icon at bounding box center [487, 96] width 7 height 7
type input "#ffffff"
type input "100"
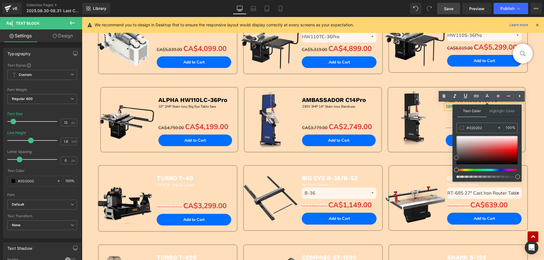
type input "#000000"
drag, startPoint x: 457, startPoint y: 136, endPoint x: 456, endPoint y: 172, distance: 35.2
click at [457, 172] on div at bounding box center [487, 157] width 61 height 42
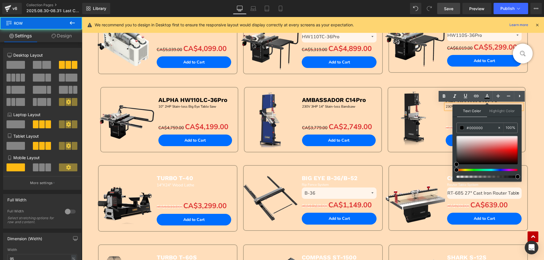
click at [423, 157] on div "Sale Off (P) Image ALPHA HW615Pro Text Block 230V 3HP 15" Stain-less Bandsaw Te…" at bounding box center [457, 126] width 144 height 78
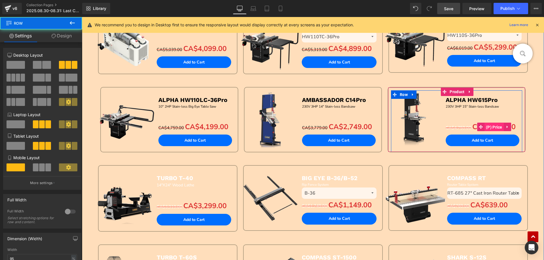
click at [485, 128] on span "(P) Price" at bounding box center [494, 127] width 19 height 9
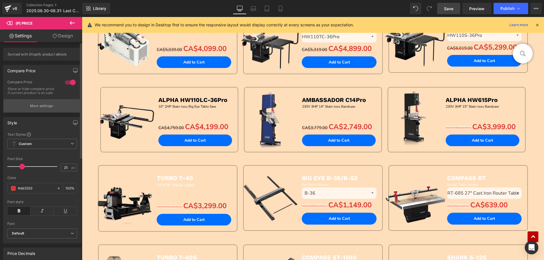
click at [36, 109] on p "More settings" at bounding box center [41, 106] width 23 height 5
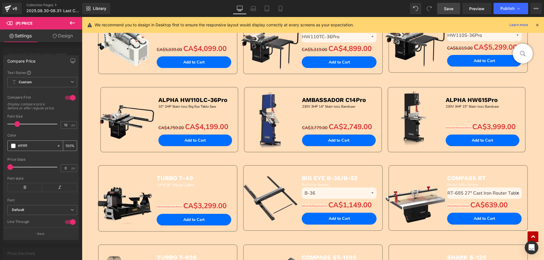
click at [12, 148] on span at bounding box center [13, 146] width 5 height 5
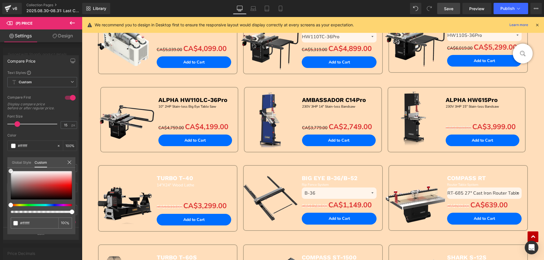
type input "#ededed"
type input "#b0afaf"
type input "#777272"
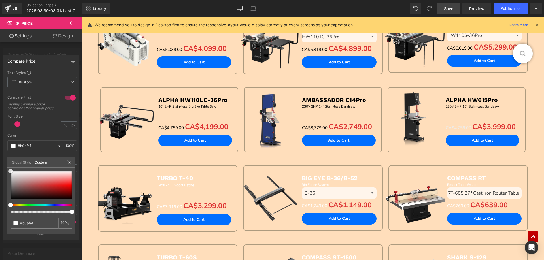
type input "#777272"
type input "#585454"
type input "#3d3c3c"
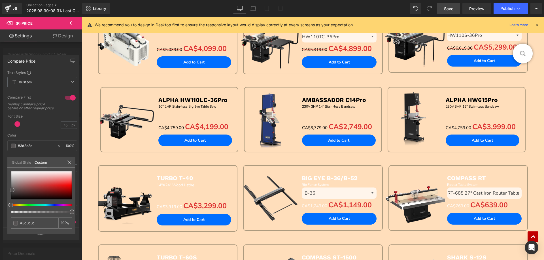
type input "#1c1c1c"
type input "#000000"
drag, startPoint x: 11, startPoint y: 171, endPoint x: 11, endPoint y: 212, distance: 41.1
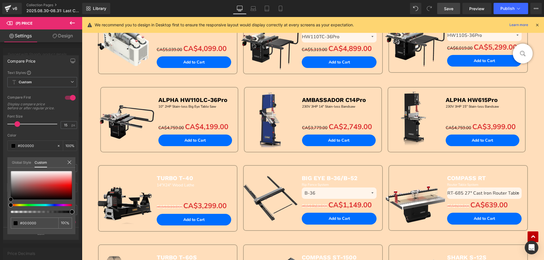
click at [11, 212] on div at bounding box center [41, 192] width 61 height 42
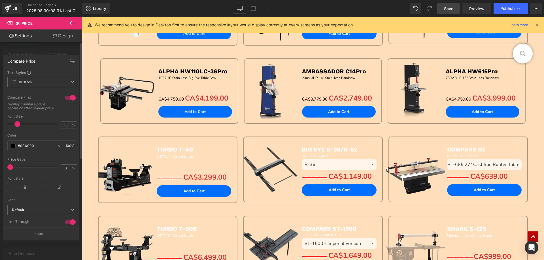
scroll to position [366, 0]
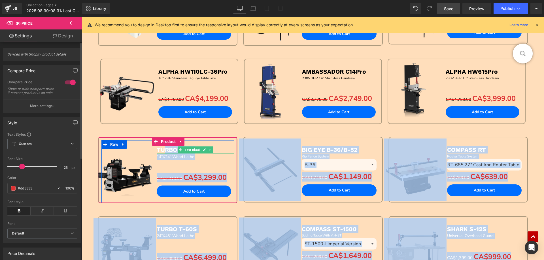
click at [159, 150] on span "TURBO T-40" at bounding box center [175, 149] width 37 height 7
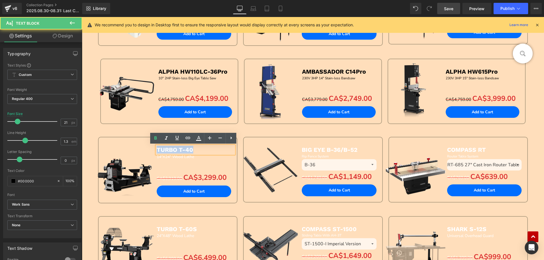
drag, startPoint x: 156, startPoint y: 149, endPoint x: 201, endPoint y: 149, distance: 45.4
click at [201, 149] on p "TURBO T-40" at bounding box center [195, 150] width 77 height 8
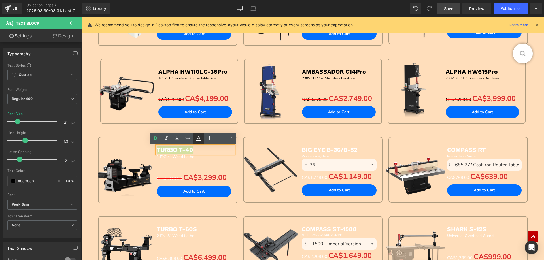
click at [198, 138] on icon at bounding box center [198, 138] width 7 height 7
type input "#ffffff"
type input "100"
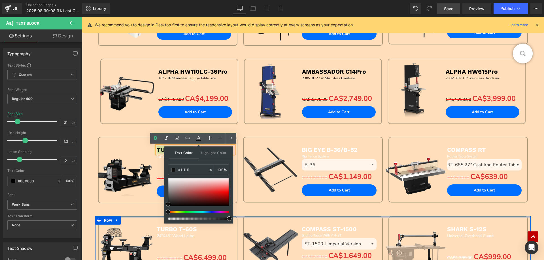
drag, startPoint x: 250, startPoint y: 196, endPoint x: 163, endPoint y: 217, distance: 88.7
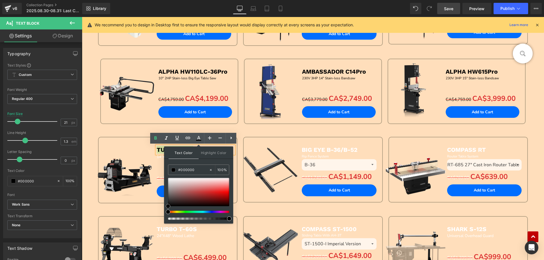
drag, startPoint x: 169, startPoint y: 204, endPoint x: 169, endPoint y: 209, distance: 5.4
click at [169, 209] on div at bounding box center [198, 199] width 61 height 42
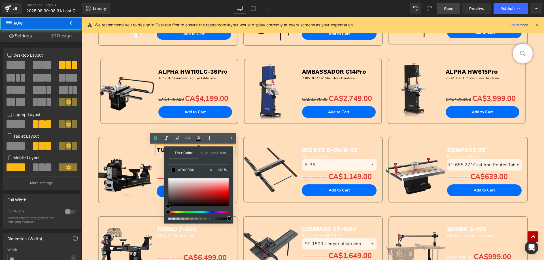
click at [145, 208] on div "Sale Off (P) Image TURBO T-40 Text Block 14"X24" Wood Lathe Text Block Separato…" at bounding box center [167, 176] width 145 height 79
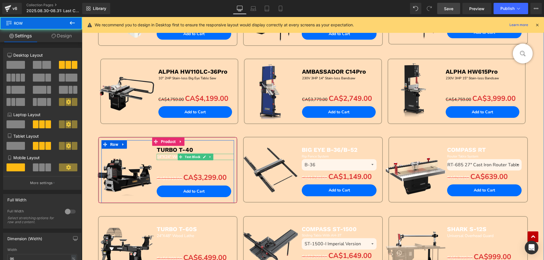
click at [163, 157] on span "14"X24" Wood Lathe" at bounding box center [175, 156] width 37 height 5
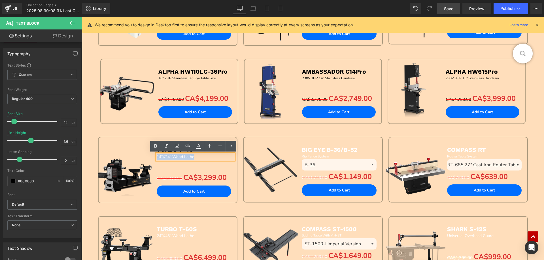
drag, startPoint x: 155, startPoint y: 156, endPoint x: 209, endPoint y: 156, distance: 53.6
click at [209, 156] on p "14"X24" Wood Lathe" at bounding box center [195, 157] width 77 height 6
click at [199, 147] on icon at bounding box center [198, 146] width 7 height 7
type input "#ffffff"
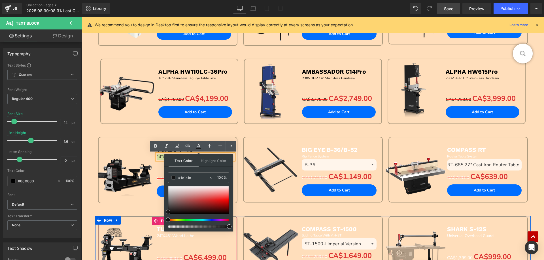
drag, startPoint x: 250, startPoint y: 204, endPoint x: 164, endPoint y: 221, distance: 87.5
drag, startPoint x: 169, startPoint y: 213, endPoint x: 166, endPoint y: 217, distance: 4.5
click at [166, 217] on div "Text Color Highlight Color rgba(0, 0, 0, 1) #000000 100 % none 0 %" at bounding box center [198, 193] width 69 height 77
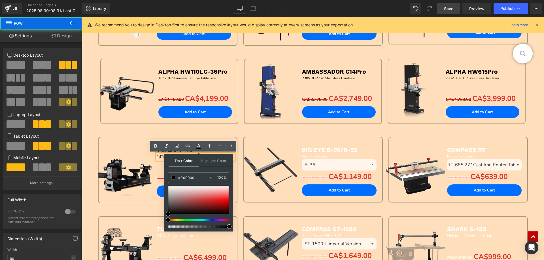
click at [137, 206] on div "Sale Off (P) Image TURBO T-40 Text Block 14"X24" Wood Lathe Text Block Separato…" at bounding box center [167, 176] width 145 height 79
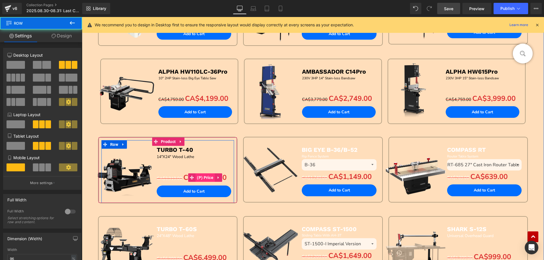
click at [199, 175] on span "(P) Price" at bounding box center [205, 178] width 19 height 9
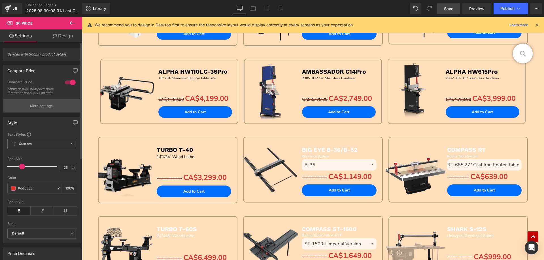
click at [37, 109] on p "More settings" at bounding box center [41, 106] width 23 height 5
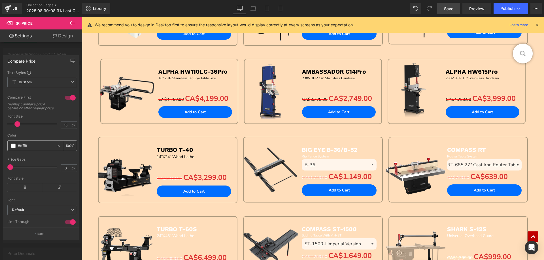
click at [13, 148] on span at bounding box center [13, 146] width 5 height 5
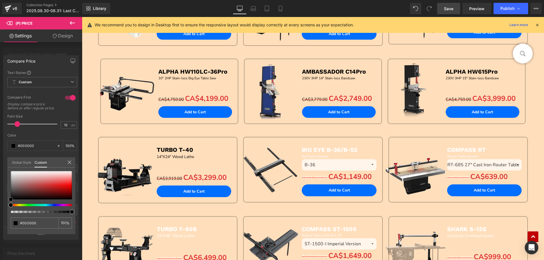
drag, startPoint x: 12, startPoint y: 172, endPoint x: 7, endPoint y: 202, distance: 31.0
click at [7, 202] on div "Compare Price Text Styles Custom Custom Setup Global Style Custom Setup Global …" at bounding box center [41, 145] width 82 height 189
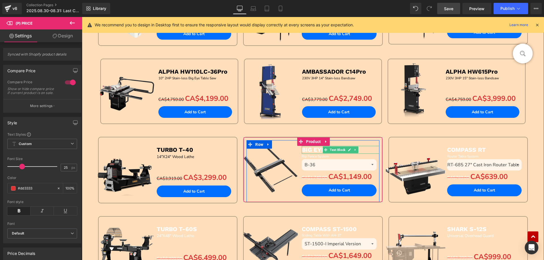
click at [305, 150] on b "BIG EYE B-36/B-52" at bounding box center [330, 149] width 56 height 7
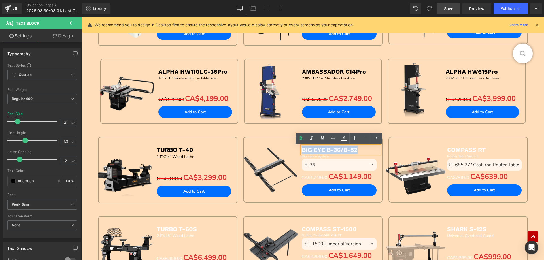
drag, startPoint x: 300, startPoint y: 148, endPoint x: 368, endPoint y: 148, distance: 68.3
click at [368, 148] on p "BIG EYE B-36/B-52" at bounding box center [340, 150] width 77 height 8
click at [343, 139] on icon at bounding box center [344, 138] width 7 height 7
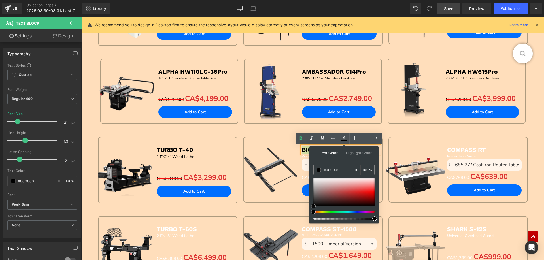
drag, startPoint x: 314, startPoint y: 179, endPoint x: 311, endPoint y: 213, distance: 34.5
click at [314, 214] on div at bounding box center [344, 199] width 61 height 42
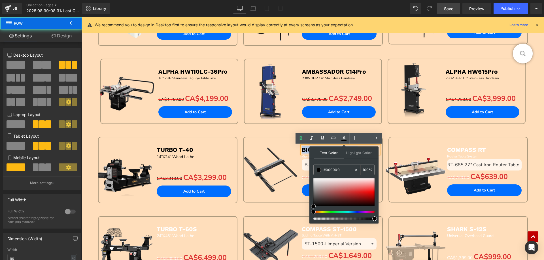
click at [281, 211] on div "Sale Off (P) Image BIG EYE B-36/B-52 Text Block Rip Fence System Text Block B-3…" at bounding box center [312, 176] width 145 height 78
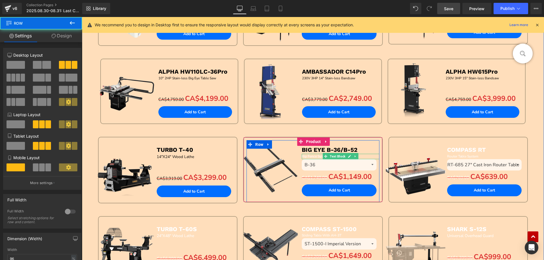
click at [303, 157] on span "Rip Fence System" at bounding box center [315, 156] width 27 height 5
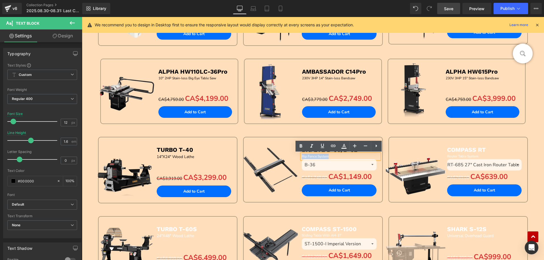
drag, startPoint x: 300, startPoint y: 156, endPoint x: 341, endPoint y: 156, distance: 40.8
click at [341, 156] on p "Rip Fence System" at bounding box center [340, 156] width 77 height 5
click at [344, 147] on icon at bounding box center [344, 146] width 7 height 7
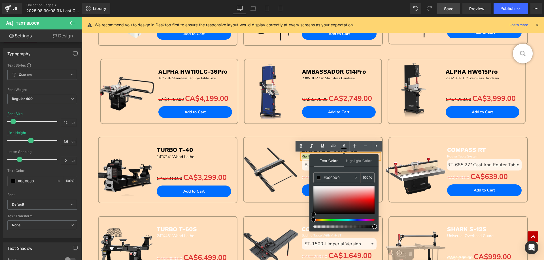
drag, startPoint x: 315, startPoint y: 186, endPoint x: 310, endPoint y: 220, distance: 34.4
click at [310, 220] on div "Text Color Highlight Color rgba(0, 0, 0, 1) #000000 100 % none 0 %" at bounding box center [344, 193] width 69 height 77
click at [284, 206] on div "Sale Off (P) Image BIG EYE B-36/B-52 Text Block Rip Fence System Text Block B-3…" at bounding box center [312, 176] width 145 height 78
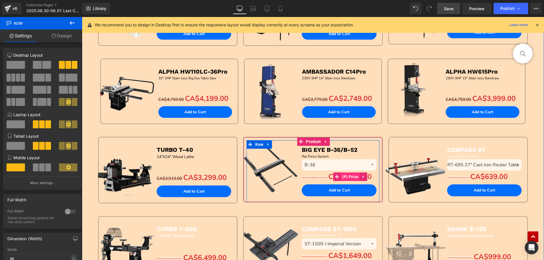
click at [345, 177] on span "(P) Price" at bounding box center [350, 177] width 19 height 9
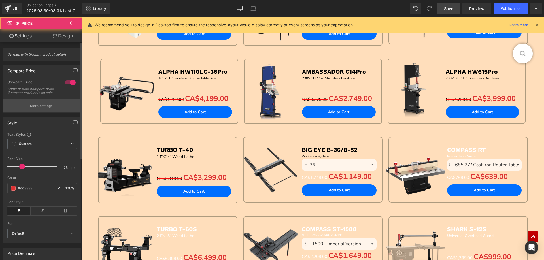
click at [39, 109] on p "More settings" at bounding box center [41, 106] width 23 height 5
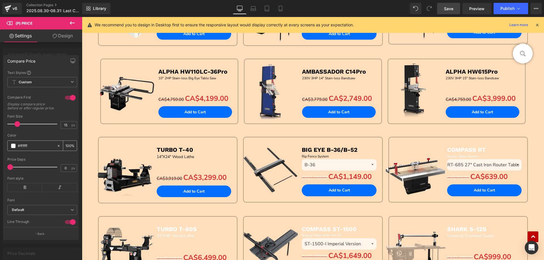
click at [14, 148] on span at bounding box center [13, 146] width 5 height 5
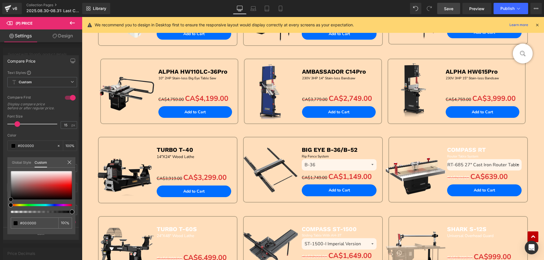
drag, startPoint x: 11, startPoint y: 173, endPoint x: 11, endPoint y: 206, distance: 32.9
click at [11, 206] on div at bounding box center [41, 192] width 61 height 42
drag, startPoint x: 461, startPoint y: 147, endPoint x: 456, endPoint y: 149, distance: 5.1
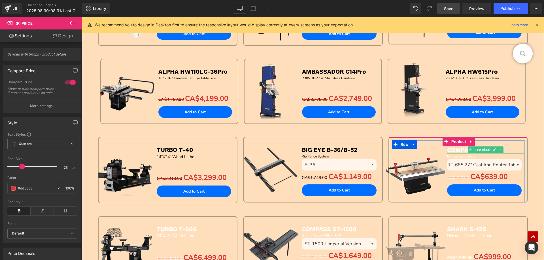
click at [452, 151] on b "COMPASS RT" at bounding box center [466, 149] width 39 height 7
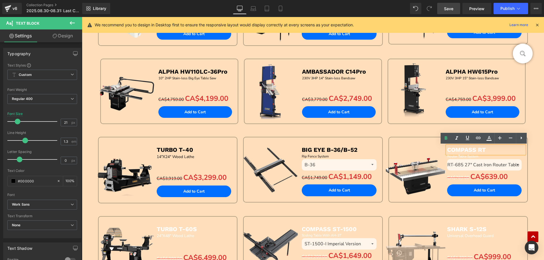
drag, startPoint x: 447, startPoint y: 150, endPoint x: 490, endPoint y: 150, distance: 43.1
click at [490, 150] on p "COMPASS RT" at bounding box center [485, 150] width 77 height 8
click at [490, 140] on icon at bounding box center [489, 138] width 7 height 7
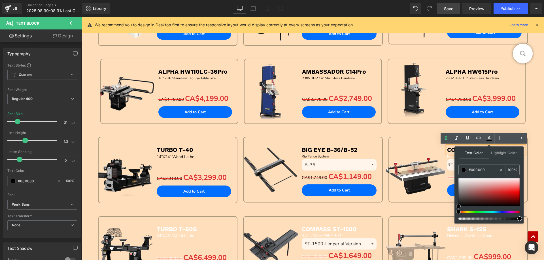
drag, startPoint x: 460, startPoint y: 178, endPoint x: 361, endPoint y: 195, distance: 100.5
click at [459, 212] on div at bounding box center [489, 199] width 61 height 42
drag, startPoint x: 421, startPoint y: 211, endPoint x: 440, endPoint y: 182, distance: 34.6
click at [420, 211] on div "Sale Off (P) Image COMPASS RT Text Block Router Table System Text Block RT-685 …" at bounding box center [458, 176] width 145 height 78
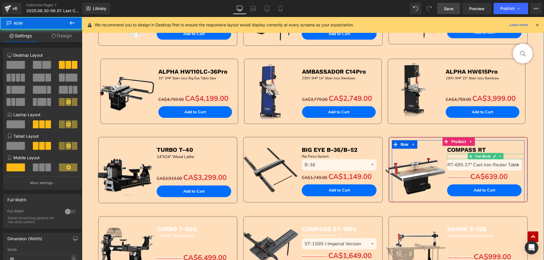
click at [449, 157] on span "Router Table System" at bounding box center [462, 156] width 31 height 5
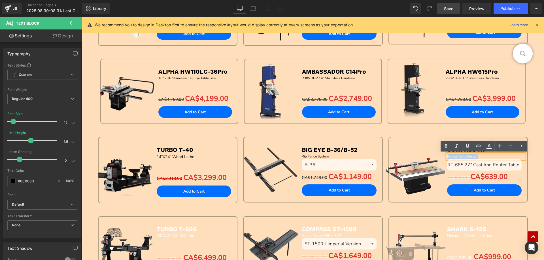
drag, startPoint x: 445, startPoint y: 156, endPoint x: 499, endPoint y: 156, distance: 53.9
click at [499, 156] on div "Router Table System" at bounding box center [485, 156] width 77 height 5
click at [492, 147] on icon at bounding box center [489, 146] width 7 height 7
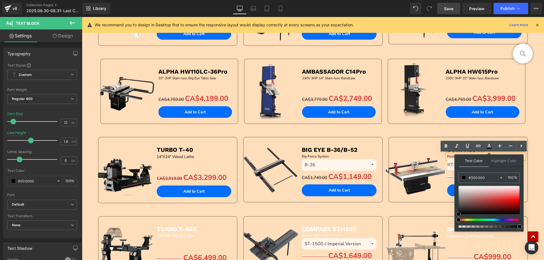
drag, startPoint x: 459, startPoint y: 190, endPoint x: 459, endPoint y: 219, distance: 29.5
click at [459, 219] on div at bounding box center [489, 207] width 61 height 42
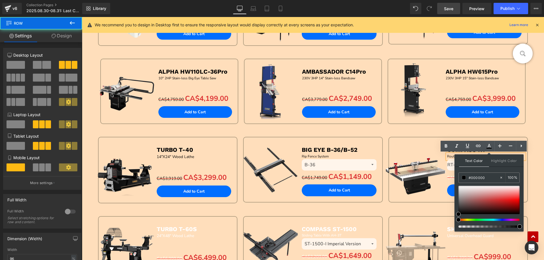
click at [426, 209] on div "Sale Off (P) Image COMPASS RT Text Block Router Table System Text Block RT-685 …" at bounding box center [458, 176] width 145 height 78
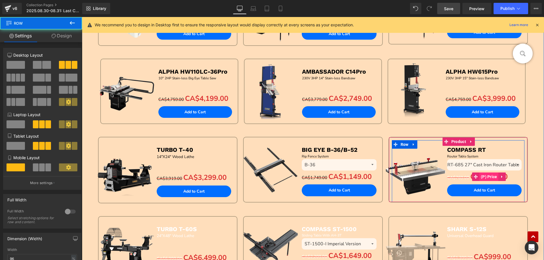
click at [488, 178] on span "(P) Price" at bounding box center [489, 177] width 19 height 9
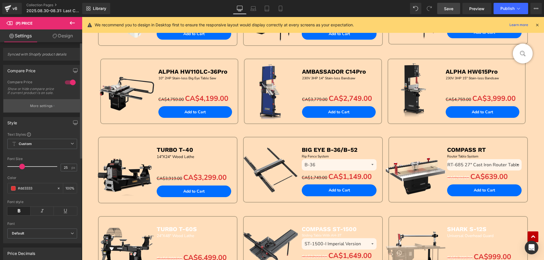
click at [42, 99] on div "Compare Price Show or hide compare price if current product is on sale." at bounding box center [42, 89] width 70 height 19
click at [41, 107] on button "More settings" at bounding box center [42, 105] width 78 height 13
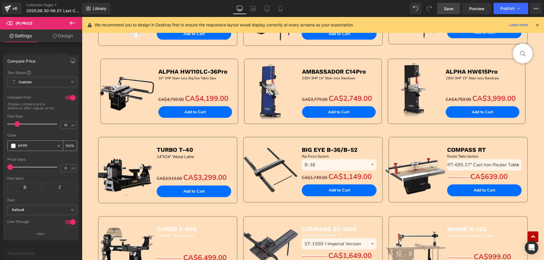
click at [14, 148] on span at bounding box center [13, 146] width 5 height 5
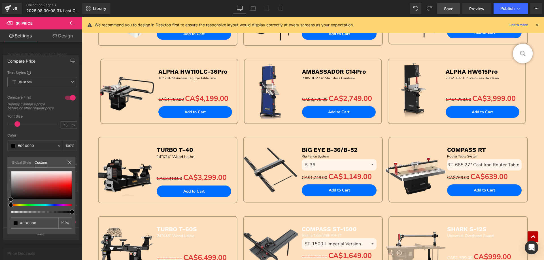
drag, startPoint x: 10, startPoint y: 171, endPoint x: 10, endPoint y: 204, distance: 32.9
click at [11, 204] on div at bounding box center [41, 192] width 61 height 42
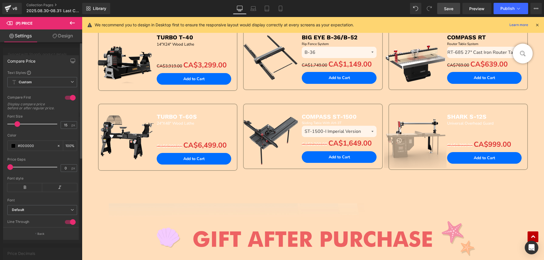
scroll to position [480, 0]
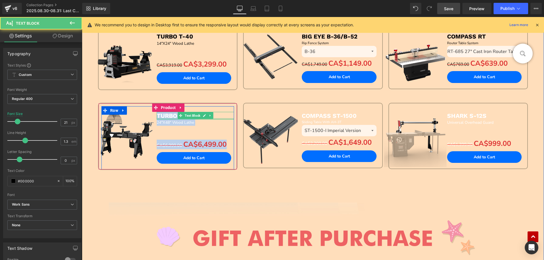
drag, startPoint x: 156, startPoint y: 116, endPoint x: 231, endPoint y: 118, distance: 74.3
click at [231, 118] on div "Sale Off (P) Image TURBO T-60S Text Block 24"X48" Wood Lathe Text Block Separat…" at bounding box center [168, 137] width 133 height 63
click at [166, 115] on b "TURBO T-60S" at bounding box center [177, 115] width 40 height 7
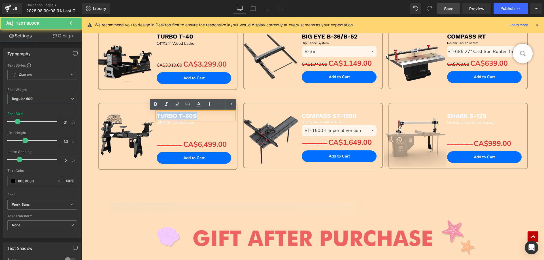
drag, startPoint x: 156, startPoint y: 115, endPoint x: 203, endPoint y: 115, distance: 47.1
click at [203, 115] on p "TURBO T-60S" at bounding box center [195, 116] width 77 height 8
click at [199, 105] on icon at bounding box center [198, 104] width 7 height 7
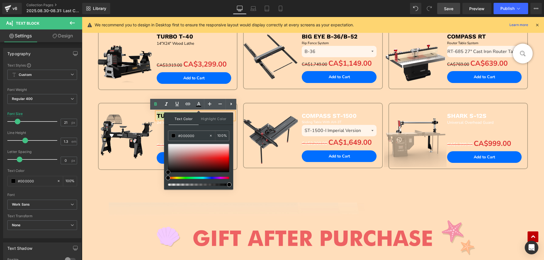
drag, startPoint x: 168, startPoint y: 145, endPoint x: 199, endPoint y: 181, distance: 47.7
click at [166, 181] on div "Text Color Highlight Color rgba(0, 0, 0, 1) #000000 100 % none 0 %" at bounding box center [198, 151] width 69 height 77
click at [132, 196] on div "Image Sale Off (P) Image GYRO AIR G-700 Text Block Dust Processor Text Block Se…" at bounding box center [313, 117] width 462 height 1058
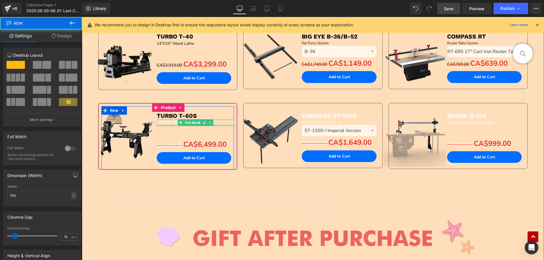
click at [163, 125] on div at bounding box center [195, 125] width 77 height 1
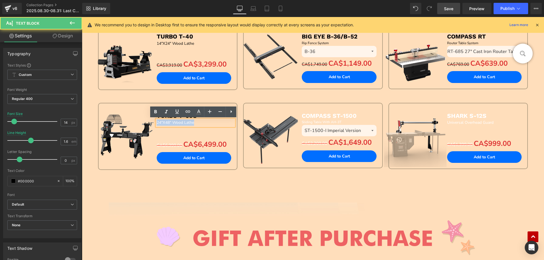
drag, startPoint x: 155, startPoint y: 122, endPoint x: 204, endPoint y: 121, distance: 49.1
click at [204, 121] on p "24"X48" Wood Lathe" at bounding box center [195, 123] width 77 height 6
click at [197, 113] on icon at bounding box center [198, 112] width 7 height 7
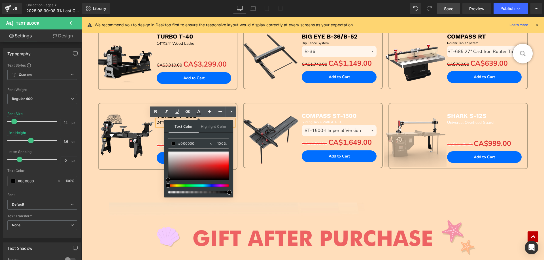
drag, startPoint x: 168, startPoint y: 152, endPoint x: 165, endPoint y: 187, distance: 35.3
click at [166, 187] on div "Text Color Highlight Color rgba(0, 0, 0, 1) #000000 100 % none 0 %" at bounding box center [198, 158] width 69 height 77
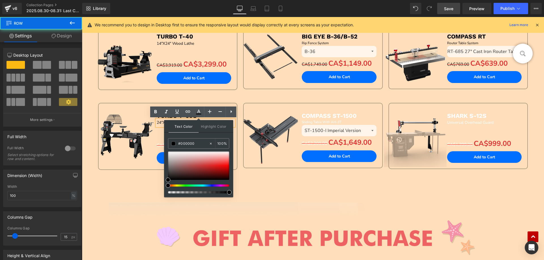
drag, startPoint x: 135, startPoint y: 185, endPoint x: 162, endPoint y: 170, distance: 31.0
click at [135, 185] on div "Image Sale Off (P) Image GYRO AIR G-700 Text Block Dust Processor Text Block Se…" at bounding box center [313, 117] width 462 height 1058
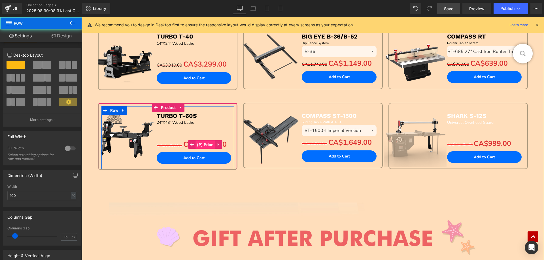
click at [198, 142] on span "(P) Price" at bounding box center [205, 145] width 19 height 9
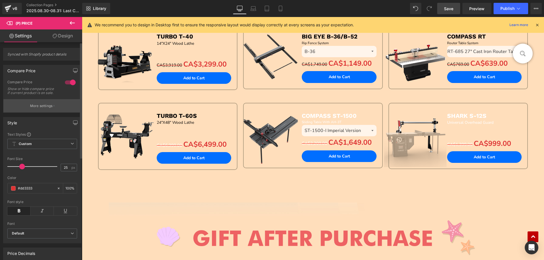
click at [37, 113] on button "More settings" at bounding box center [42, 105] width 78 height 13
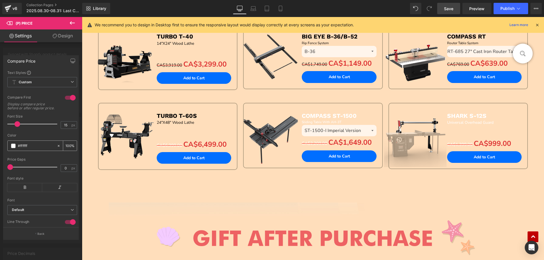
click at [12, 148] on span at bounding box center [13, 146] width 5 height 5
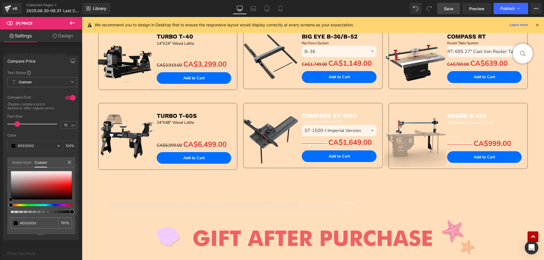
drag, startPoint x: 12, startPoint y: 171, endPoint x: 16, endPoint y: 207, distance: 35.7
click at [9, 208] on div "#000000 100 %" at bounding box center [41, 202] width 68 height 63
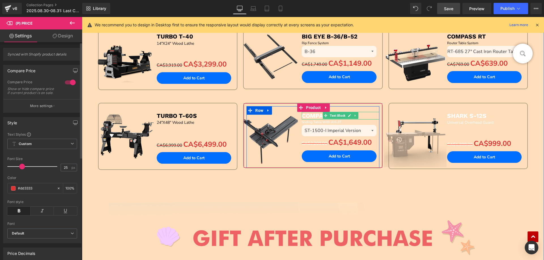
click at [303, 117] on b "COMPASS ST-1500" at bounding box center [329, 115] width 55 height 7
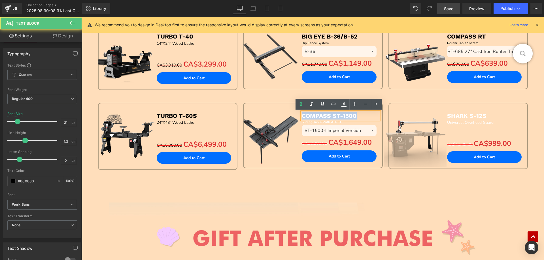
drag, startPoint x: 301, startPoint y: 115, endPoint x: 375, endPoint y: 115, distance: 73.7
click at [375, 115] on p "COMPASS ST-1500" at bounding box center [340, 116] width 77 height 8
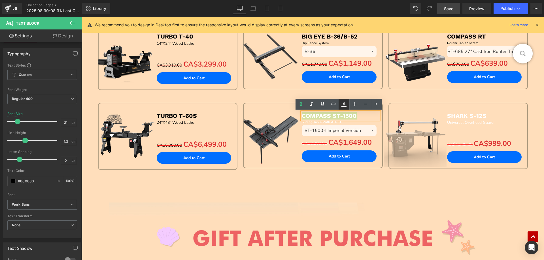
click at [344, 104] on icon at bounding box center [344, 103] width 3 height 3
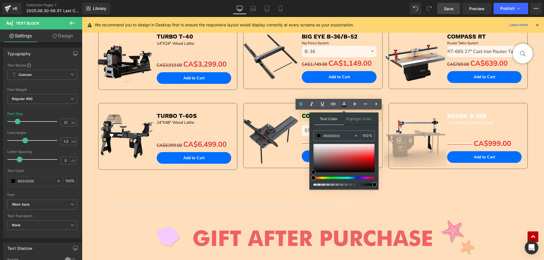
drag, startPoint x: 314, startPoint y: 145, endPoint x: 314, endPoint y: 181, distance: 36.6
click at [314, 181] on div at bounding box center [344, 165] width 61 height 42
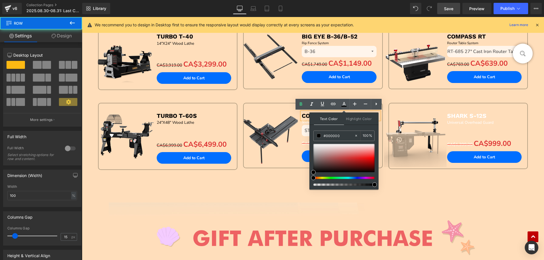
drag, startPoint x: 272, startPoint y: 185, endPoint x: 281, endPoint y: 165, distance: 22.2
click at [272, 185] on div "Image Sale Off (P) Image GYRO AIR G-700 Text Block Dust Processor Text Block Se…" at bounding box center [313, 117] width 462 height 1058
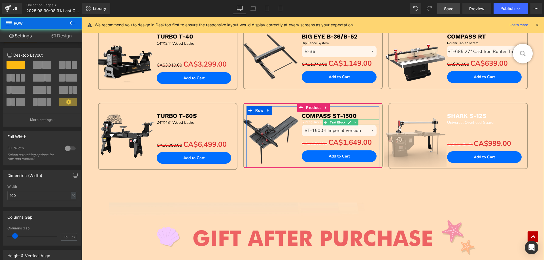
click at [303, 122] on span "Sliding Table With AH-3T" at bounding box center [322, 122] width 40 height 5
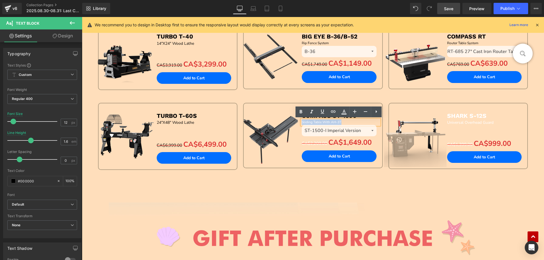
drag, startPoint x: 301, startPoint y: 121, endPoint x: 358, endPoint y: 121, distance: 57.8
click at [358, 121] on p "Sliding Table With AH-3T" at bounding box center [340, 122] width 77 height 5
click at [346, 110] on icon at bounding box center [344, 112] width 7 height 7
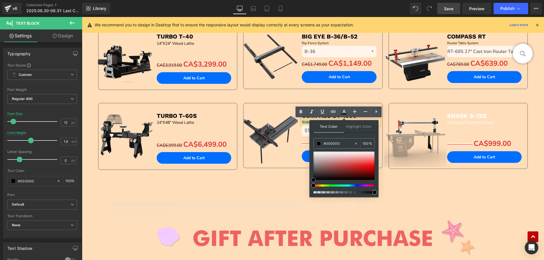
drag, startPoint x: 314, startPoint y: 153, endPoint x: 312, endPoint y: 183, distance: 30.4
click at [314, 183] on div at bounding box center [344, 173] width 61 height 42
drag, startPoint x: 278, startPoint y: 187, endPoint x: 329, endPoint y: 151, distance: 62.0
click at [278, 187] on div "Image Sale Off (P) Image GYRO AIR G-700 Text Block Dust Processor Text Block Se…" at bounding box center [313, 117] width 462 height 1058
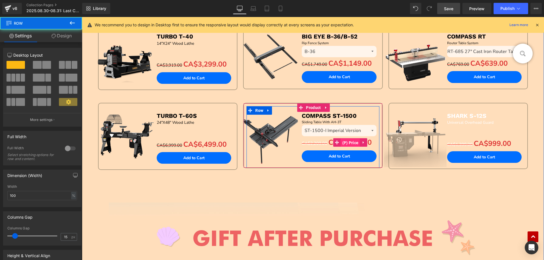
click at [342, 143] on span "(P) Price" at bounding box center [350, 143] width 19 height 9
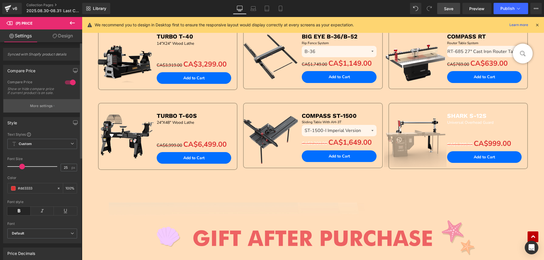
click at [36, 109] on p "More settings" at bounding box center [41, 106] width 23 height 5
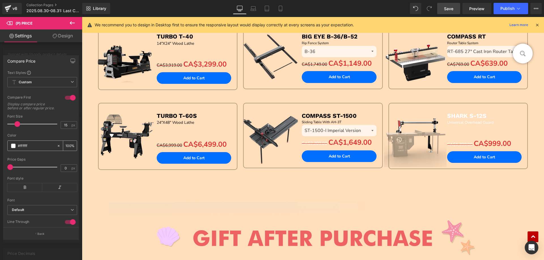
click at [12, 148] on span at bounding box center [13, 146] width 5 height 5
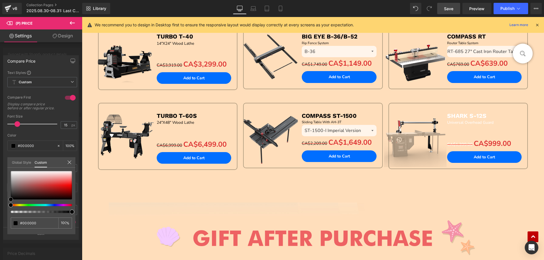
drag, startPoint x: 10, startPoint y: 172, endPoint x: 42, endPoint y: 199, distance: 41.6
click at [8, 206] on div "#000000 100 %" at bounding box center [41, 202] width 68 height 63
drag, startPoint x: 391, startPoint y: 199, endPoint x: 497, endPoint y: 132, distance: 125.1
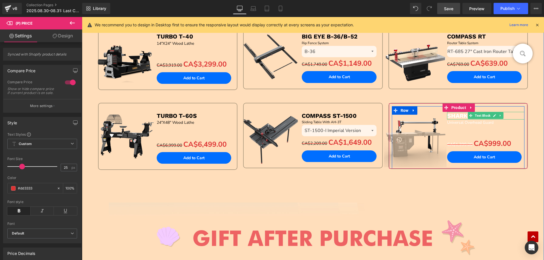
click at [452, 116] on b "SHARK S-12S" at bounding box center [466, 115] width 39 height 7
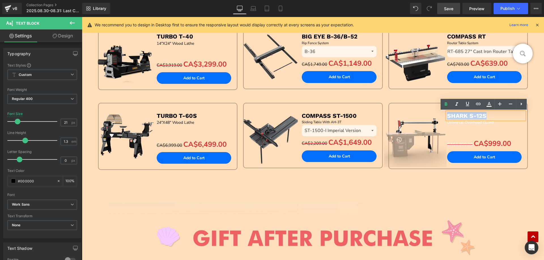
drag, startPoint x: 446, startPoint y: 115, endPoint x: 493, endPoint y: 115, distance: 47.4
click at [493, 115] on p "SHARK S-12S" at bounding box center [485, 116] width 77 height 8
click at [489, 107] on icon at bounding box center [489, 104] width 7 height 7
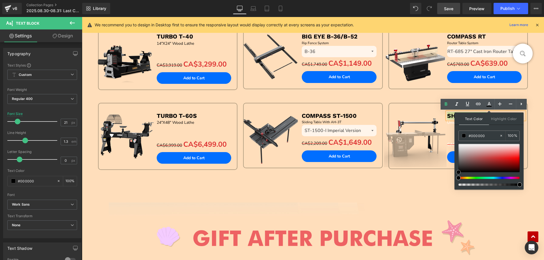
drag, startPoint x: 458, startPoint y: 144, endPoint x: 368, endPoint y: 162, distance: 91.7
click at [456, 178] on div "Text Color Highlight Color rgba(0, 0, 0, 1) #000000 100 % none 0 %" at bounding box center [489, 151] width 69 height 77
click at [385, 195] on div "Image Sale Off (P) Image GYRO AIR G-700 Text Block Dust Processor Text Block Se…" at bounding box center [313, 117] width 462 height 1058
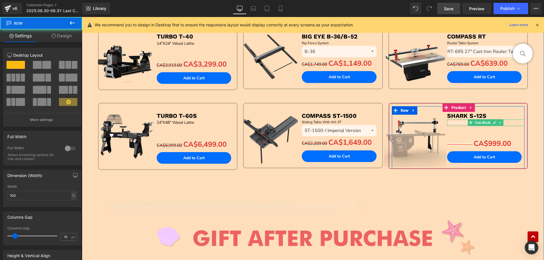
click at [448, 122] on span "Universal Overhead Guard" at bounding box center [470, 122] width 47 height 5
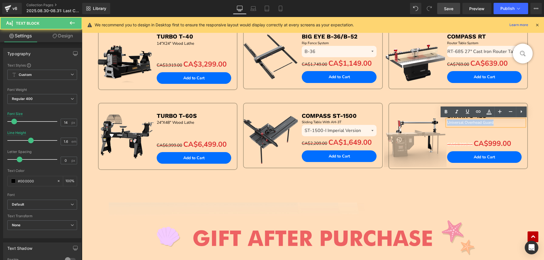
drag, startPoint x: 445, startPoint y: 122, endPoint x: 508, endPoint y: 122, distance: 62.1
click at [508, 122] on p "Universal Overhead Guard" at bounding box center [485, 123] width 77 height 6
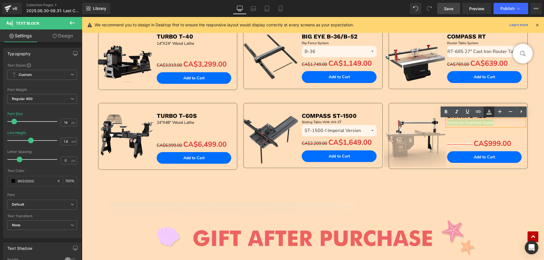
click at [490, 111] on icon at bounding box center [489, 112] width 7 height 7
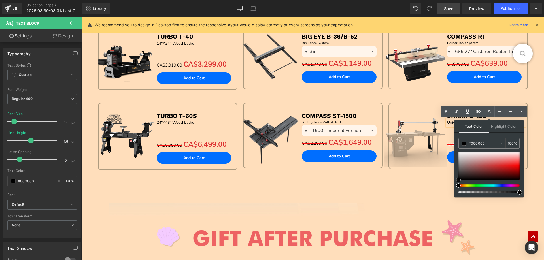
drag, startPoint x: 541, startPoint y: 167, endPoint x: 451, endPoint y: 189, distance: 93.0
drag, startPoint x: 394, startPoint y: 195, endPoint x: 457, endPoint y: 159, distance: 72.8
click at [395, 195] on div "Image Sale Off (P) Image GYRO AIR G-700 Text Block Dust Processor Text Block Se…" at bounding box center [313, 117] width 462 height 1058
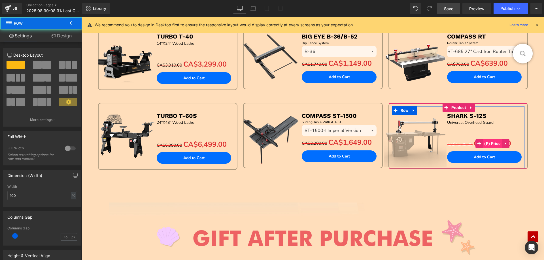
click at [488, 141] on span "(P) Price" at bounding box center [492, 144] width 19 height 9
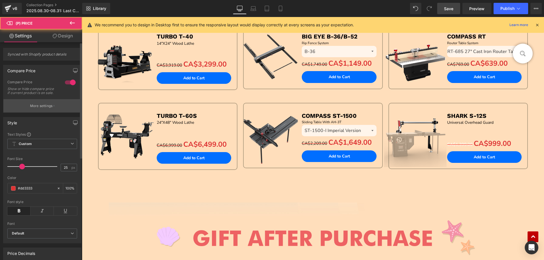
click at [35, 113] on button "More settings" at bounding box center [42, 105] width 78 height 13
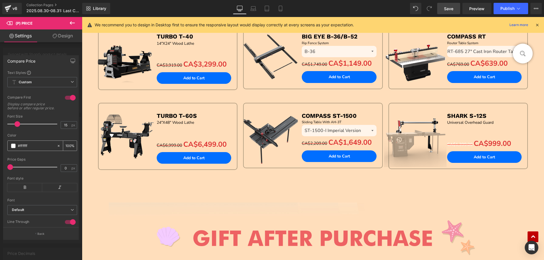
click at [13, 148] on span at bounding box center [13, 146] width 5 height 5
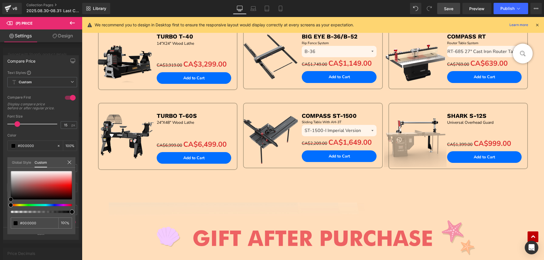
drag, startPoint x: 12, startPoint y: 178, endPoint x: 72, endPoint y: 197, distance: 63.0
click at [6, 208] on div "Compare Price Text Styles Custom Custom Setup Global Style Custom Setup Global …" at bounding box center [41, 145] width 82 height 189
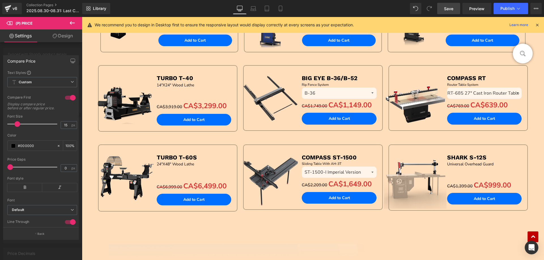
scroll to position [338, 0]
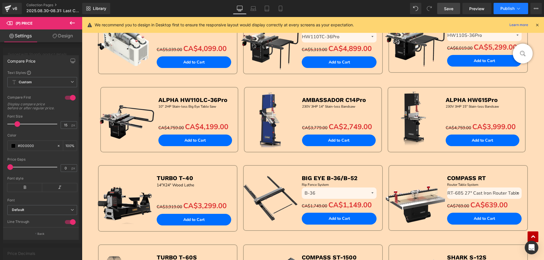
click at [508, 9] on span "Publish" at bounding box center [508, 8] width 14 height 5
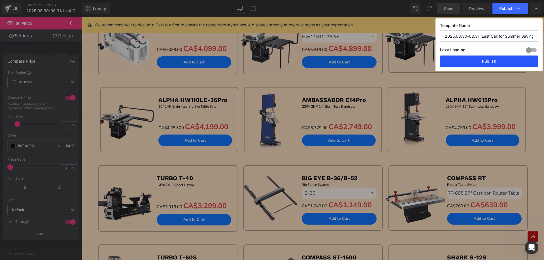
drag, startPoint x: 476, startPoint y: 60, endPoint x: 394, endPoint y: 43, distance: 83.7
click at [476, 60] on button "Publish" at bounding box center [489, 61] width 98 height 11
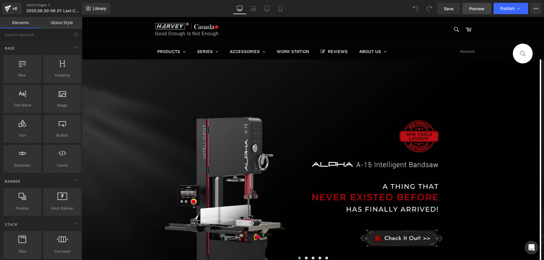
click at [472, 8] on span "Preview" at bounding box center [477, 9] width 15 height 6
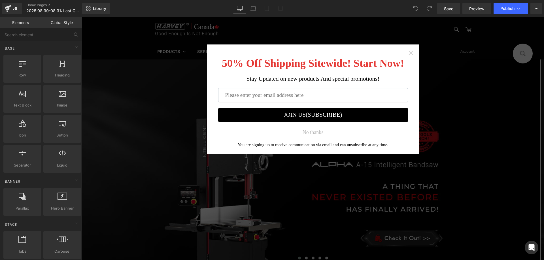
click at [410, 52] on icon "Close widget" at bounding box center [411, 53] width 5 height 5
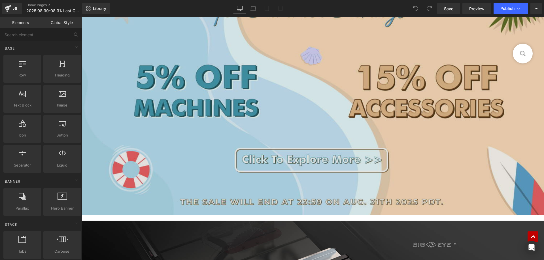
scroll to position [340, 0]
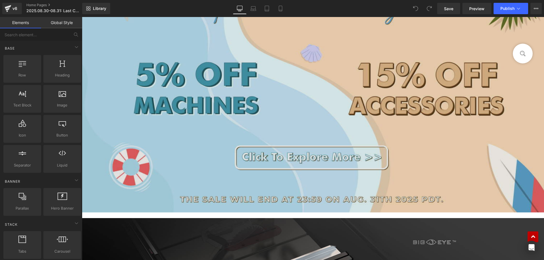
click at [225, 109] on img at bounding box center [313, 77] width 462 height 271
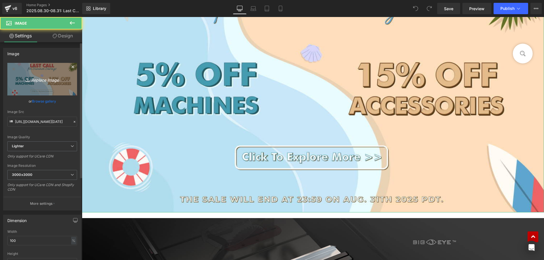
click at [48, 75] on link "Replace Image" at bounding box center [42, 79] width 70 height 33
type input "C:\fakepath\Artboard 1.jpg"
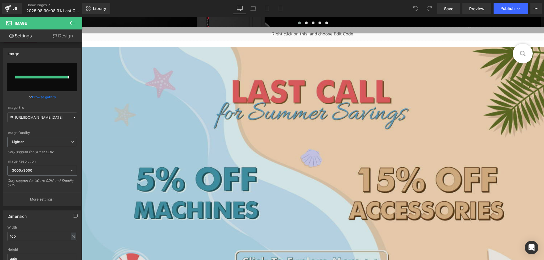
type input "https://ucarecdn.com/31c2c459-60a1-4242-89f4-bac716d6026b/-/format/auto/-/previ…"
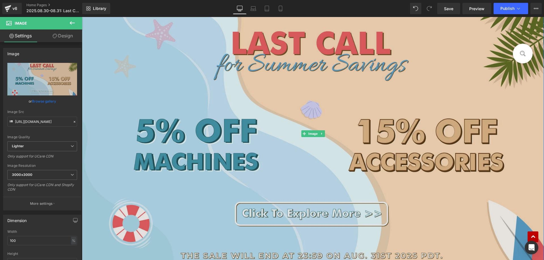
scroll to position [284, 0]
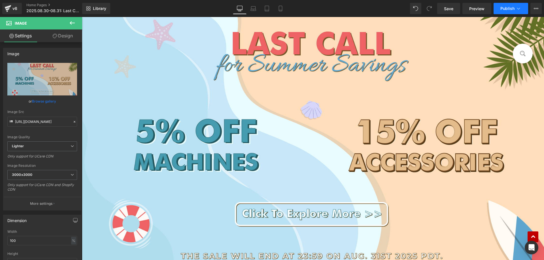
click at [510, 9] on span "Publish" at bounding box center [508, 8] width 14 height 5
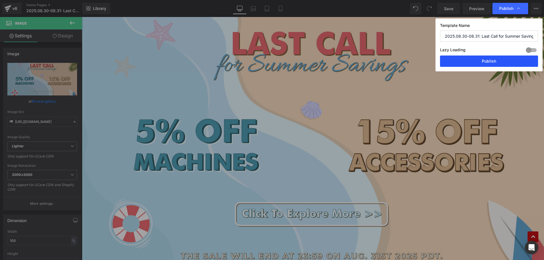
click at [466, 61] on button "Publish" at bounding box center [489, 61] width 98 height 11
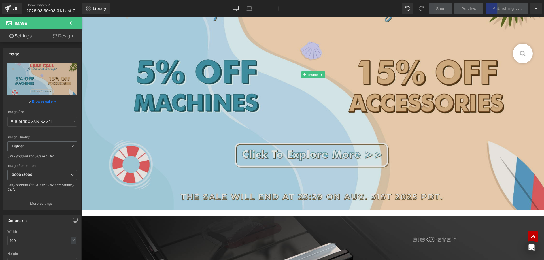
scroll to position [312, 0]
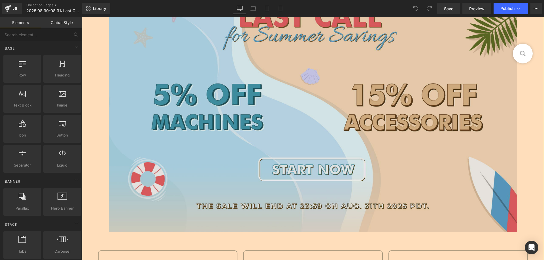
scroll to position [85, 0]
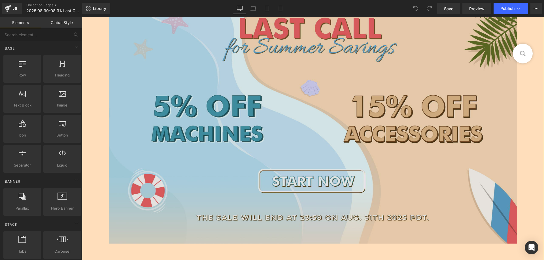
click at [216, 128] on img at bounding box center [313, 123] width 409 height 241
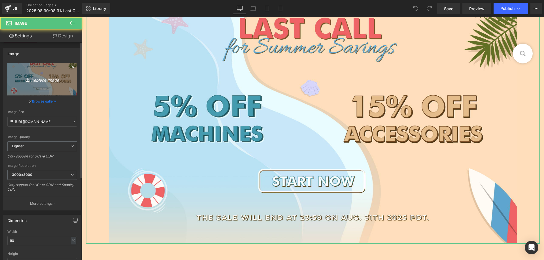
click at [45, 78] on icon "Replace Image" at bounding box center [42, 79] width 45 height 7
type input "C:\fakepath\ST_10.jpg"
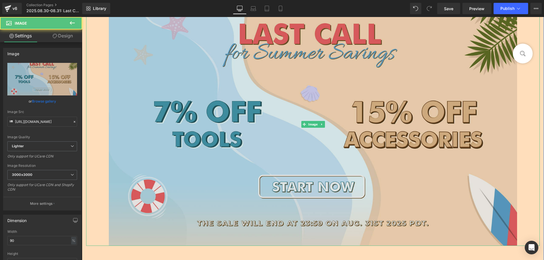
click at [191, 111] on img at bounding box center [313, 124] width 409 height 243
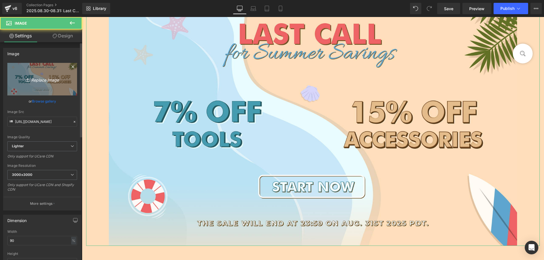
click at [53, 83] on icon "Replace Image" at bounding box center [42, 79] width 45 height 7
type input "C:\fakepath\ST_02.jpg"
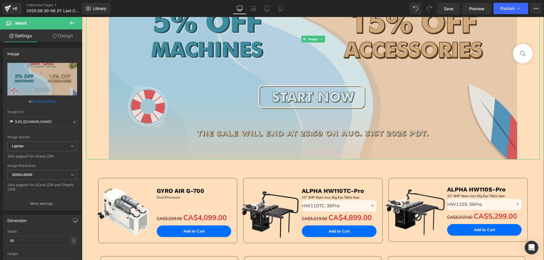
scroll to position [170, 0]
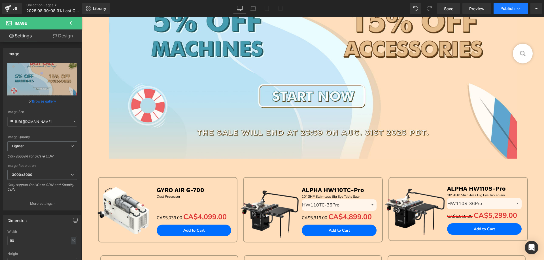
click at [505, 9] on span "Publish" at bounding box center [508, 8] width 14 height 5
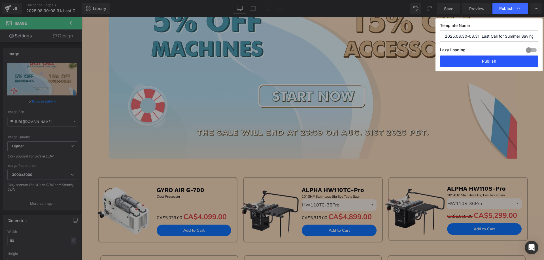
click at [469, 58] on button "Publish" at bounding box center [489, 61] width 98 height 11
